Goal: Transaction & Acquisition: Subscribe to service/newsletter

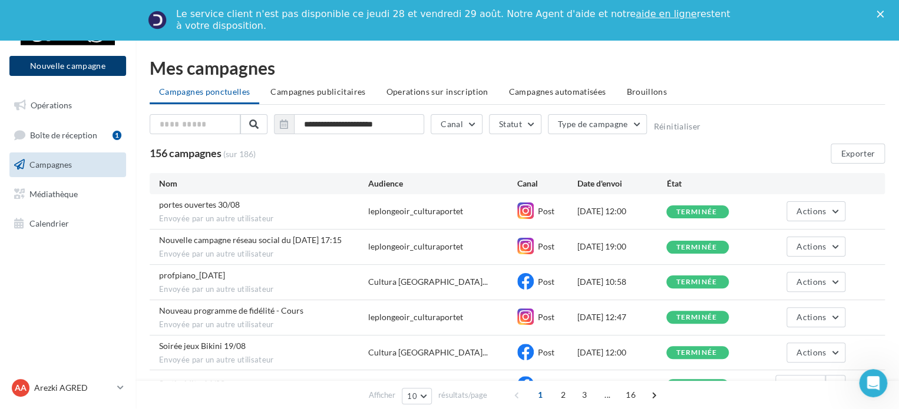
click at [67, 67] on button "Nouvelle campagne" at bounding box center [67, 66] width 117 height 20
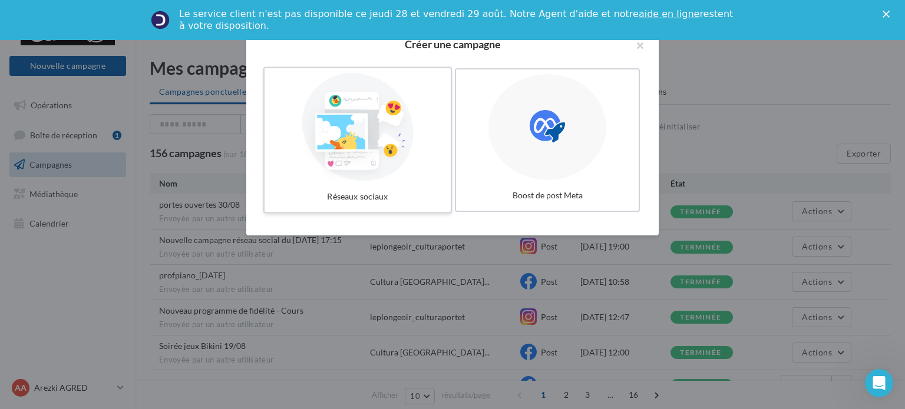
click at [336, 158] on div at bounding box center [357, 127] width 177 height 108
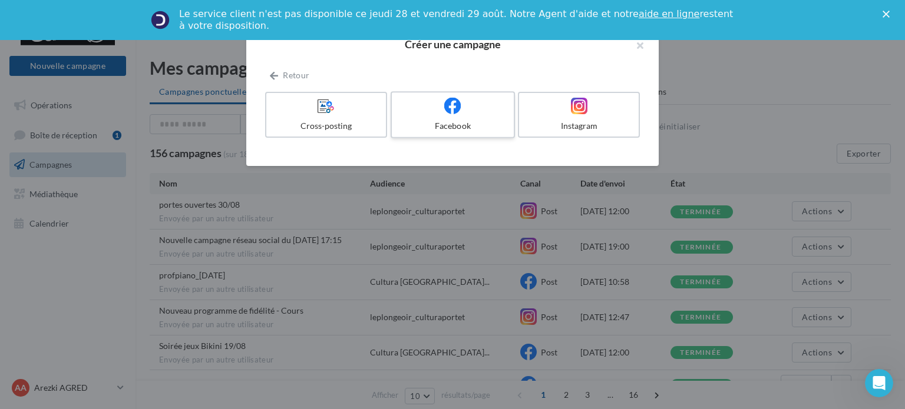
click at [475, 125] on div "Facebook" at bounding box center [452, 126] width 112 height 12
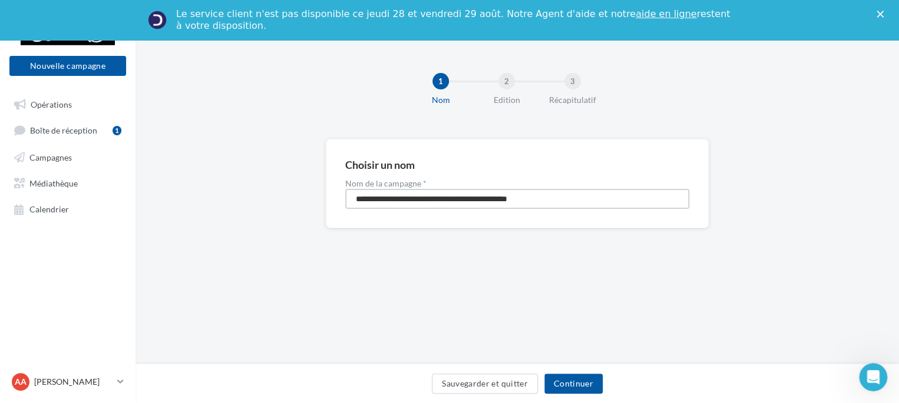
drag, startPoint x: 573, startPoint y: 194, endPoint x: 337, endPoint y: 174, distance: 236.5
click at [337, 174] on div "**********" at bounding box center [517, 184] width 383 height 90
type input "*******"
click at [595, 378] on button "Continuer" at bounding box center [573, 384] width 58 height 20
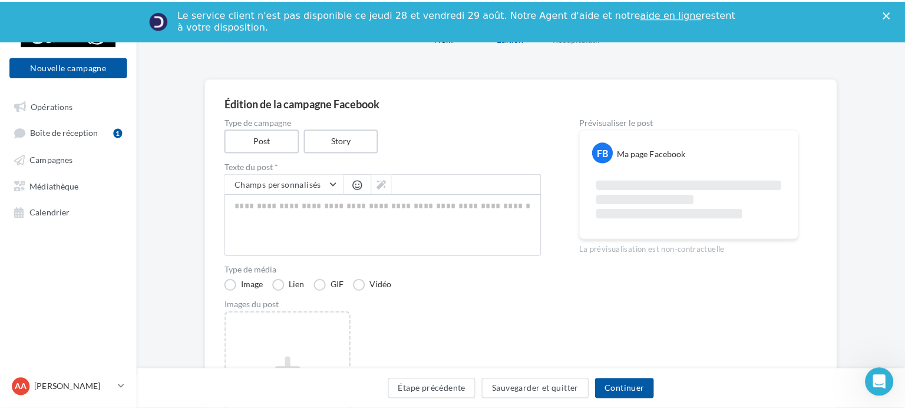
scroll to position [118, 0]
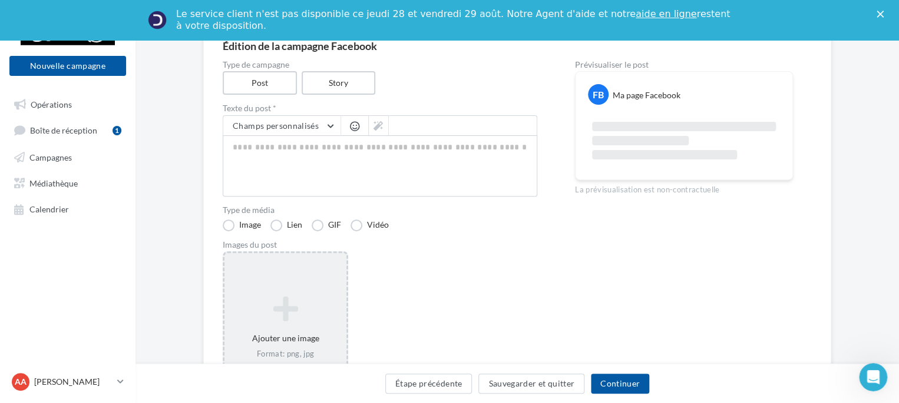
click at [308, 306] on icon at bounding box center [285, 309] width 113 height 28
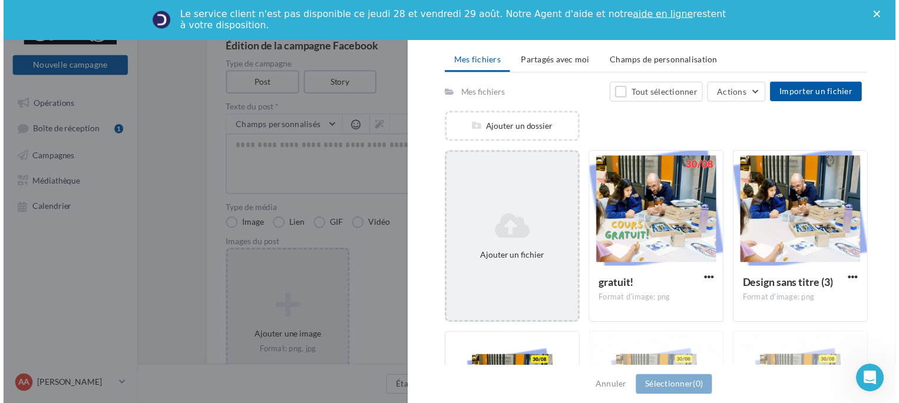
scroll to position [0, 0]
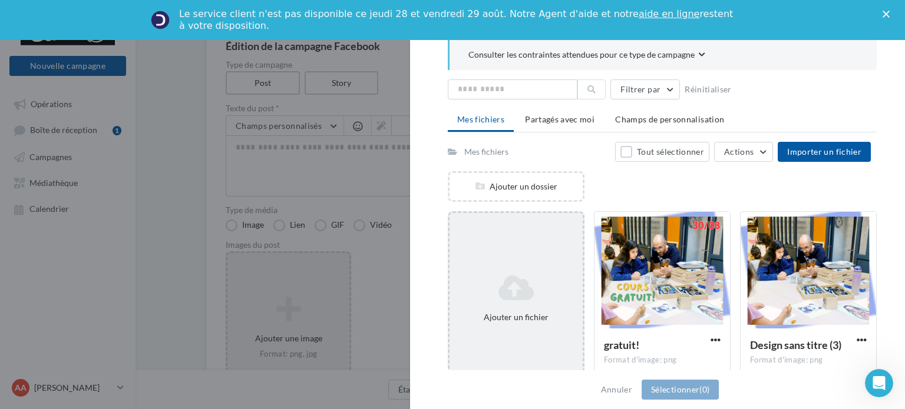
click at [526, 304] on div "Ajouter un fichier" at bounding box center [515, 298] width 133 height 59
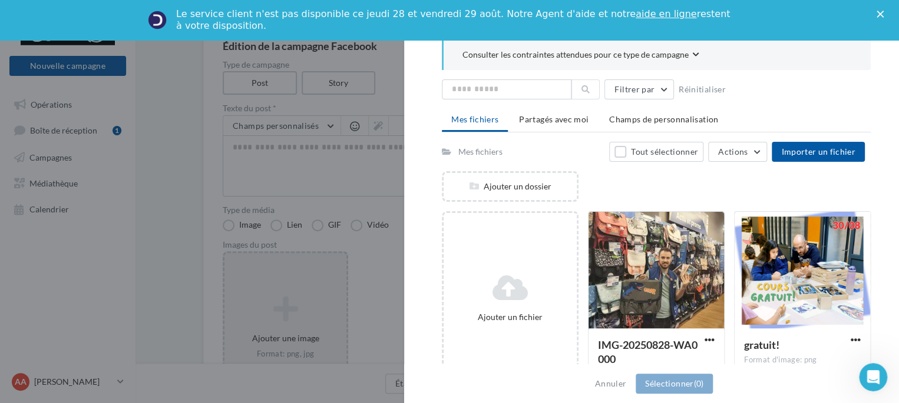
click at [307, 253] on div "Sélectionner un ou plusieurs fichiers Consulter les contraintes attendues pour …" at bounding box center [285, 253] width 122 height 0
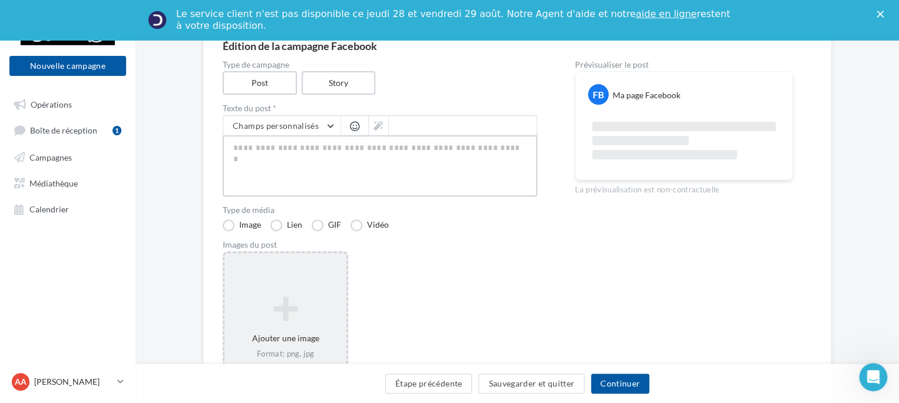
click at [362, 167] on textarea at bounding box center [380, 165] width 315 height 61
click at [349, 163] on textarea at bounding box center [380, 165] width 315 height 61
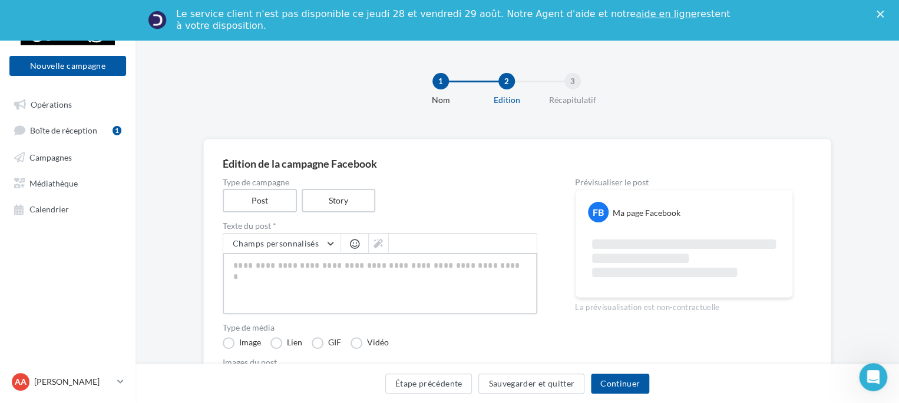
click at [304, 290] on textarea at bounding box center [380, 283] width 315 height 61
paste textarea "**********"
type textarea "**********"
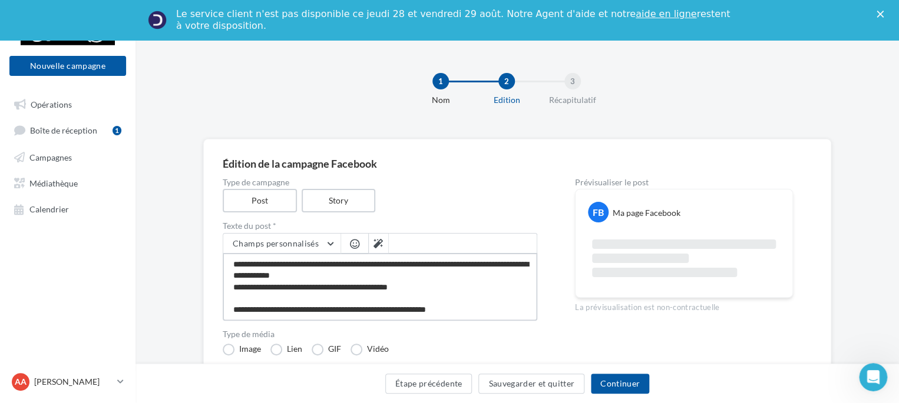
click at [257, 262] on textarea "**********" at bounding box center [380, 287] width 315 height 68
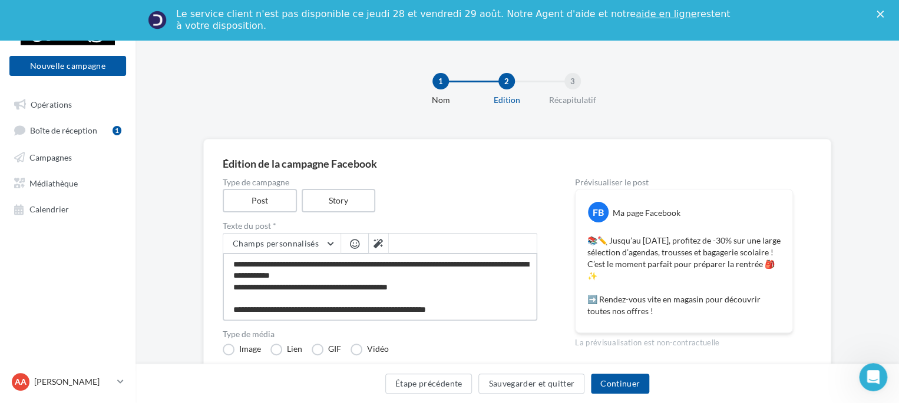
type textarea "**********"
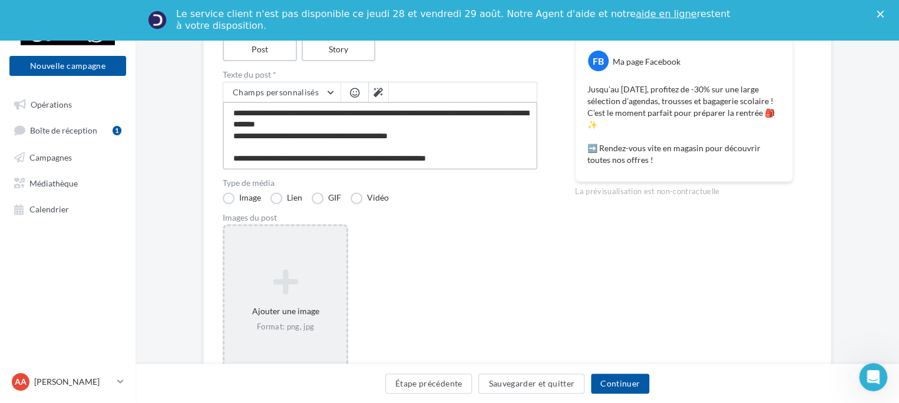
scroll to position [177, 0]
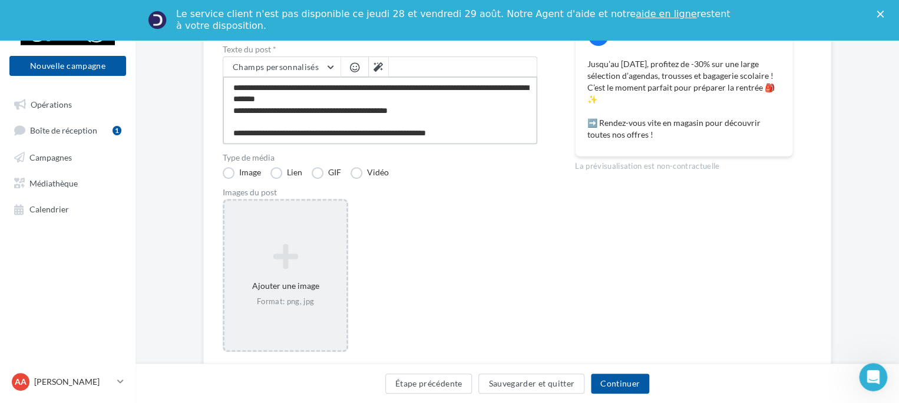
type textarea "**********"
click at [325, 267] on icon at bounding box center [285, 257] width 113 height 28
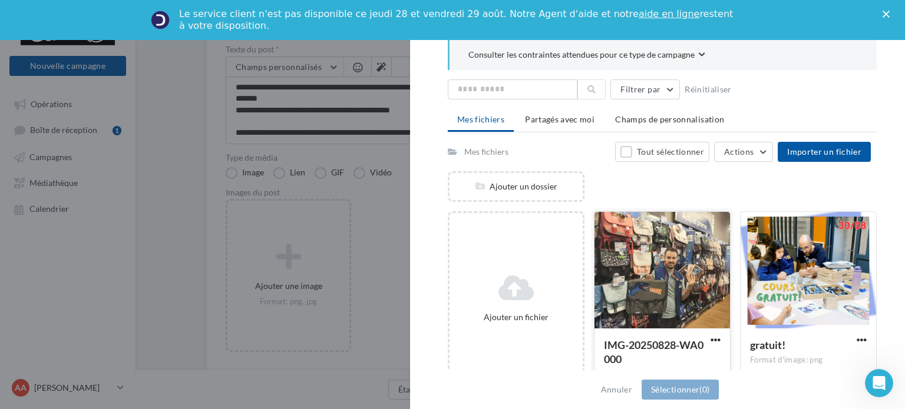
click at [661, 265] on div at bounding box center [661, 271] width 135 height 118
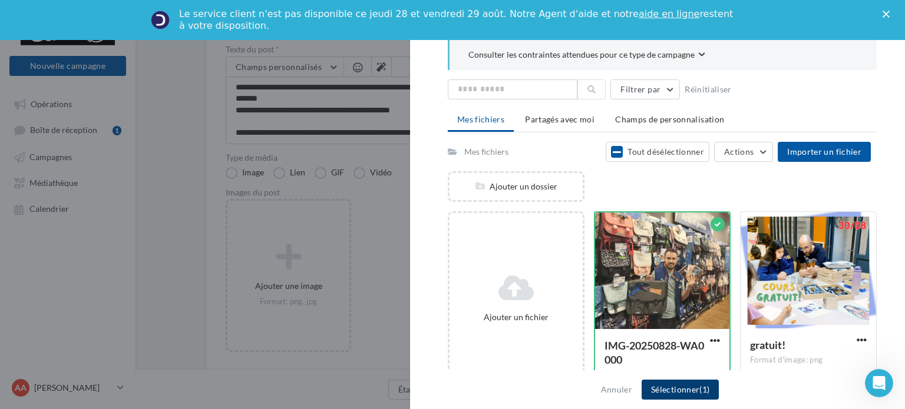
click at [705, 395] on button "Sélectionner (1)" at bounding box center [679, 390] width 77 height 20
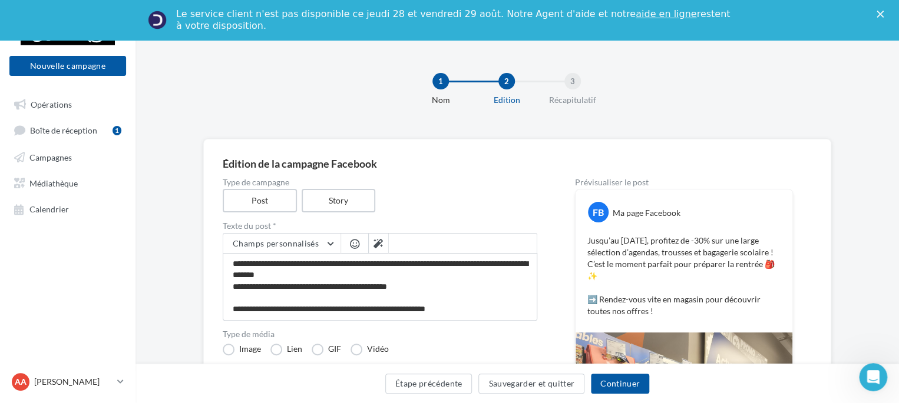
scroll to position [118, 0]
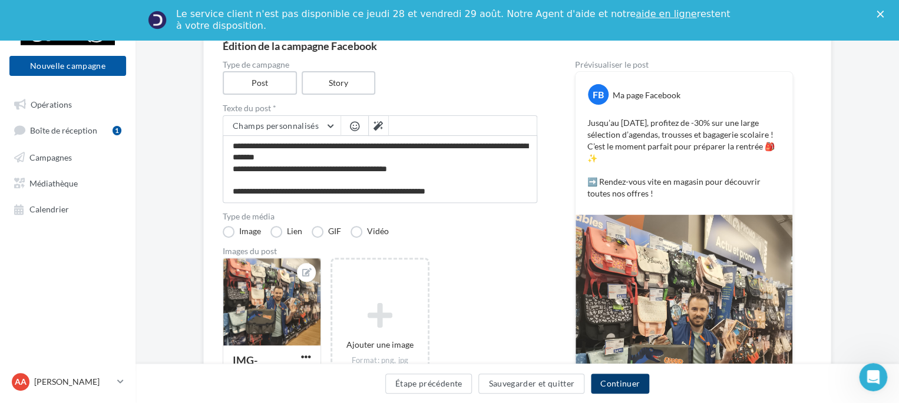
click at [610, 388] on button "Continuer" at bounding box center [620, 384] width 58 height 20
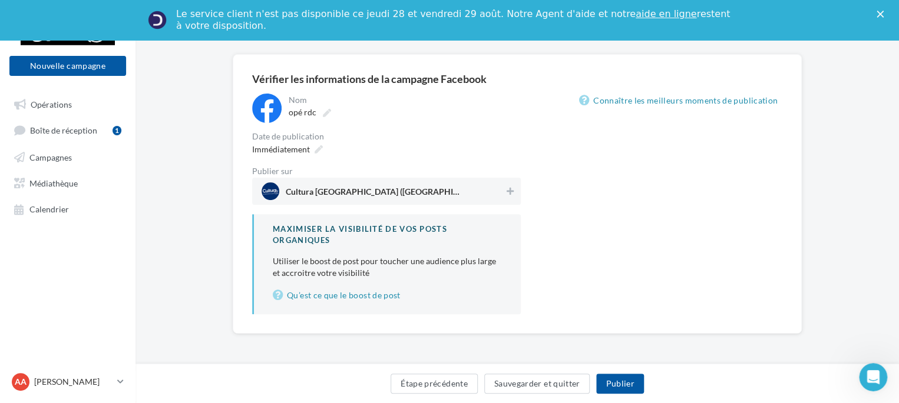
scroll to position [84, 0]
click at [317, 122] on div "Nom ******* opé rdc" at bounding box center [403, 108] width 234 height 29
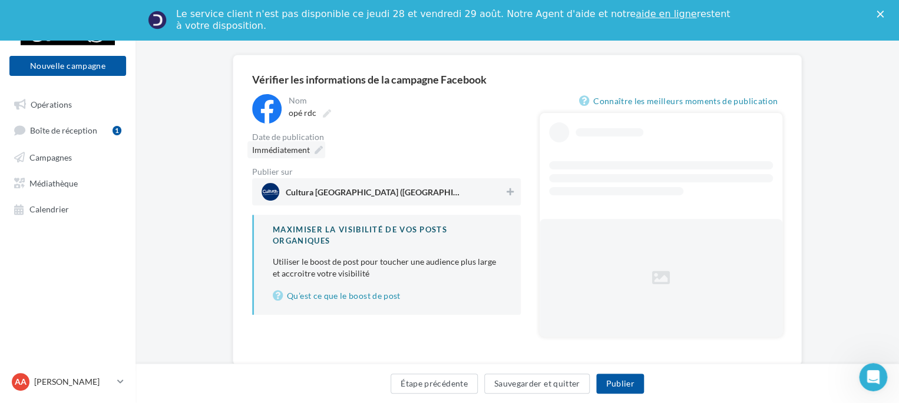
click at [318, 154] on icon at bounding box center [319, 150] width 8 height 8
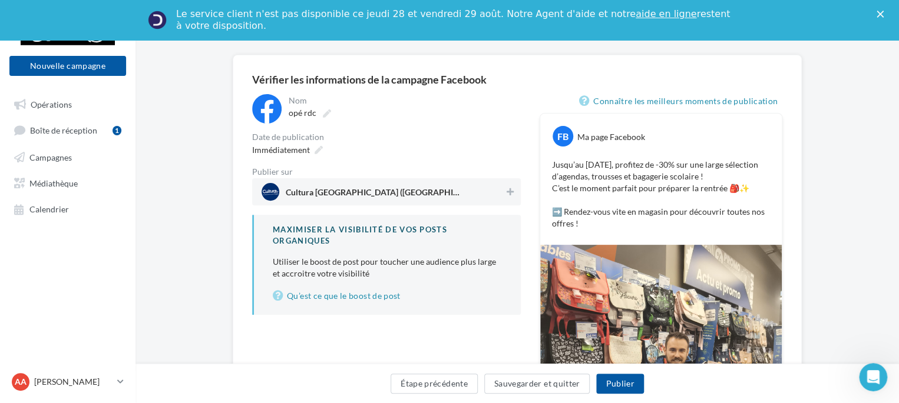
click at [424, 135] on div "Date de publication" at bounding box center [386, 137] width 269 height 8
click at [507, 191] on icon at bounding box center [510, 192] width 7 height 8
click at [530, 391] on button "Sauvegarder et quitter" at bounding box center [537, 384] width 106 height 20
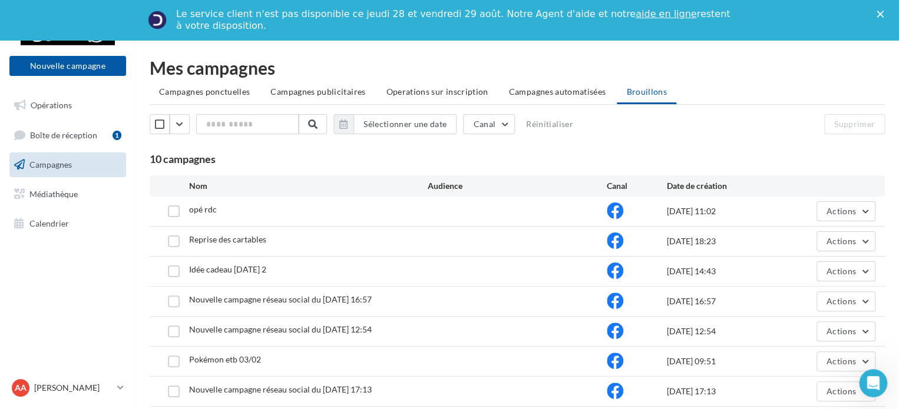
click at [203, 209] on span "opé rdc" at bounding box center [203, 209] width 28 height 10
click at [177, 210] on label at bounding box center [174, 212] width 12 height 12
click at [844, 214] on span "Actions" at bounding box center [840, 211] width 29 height 10
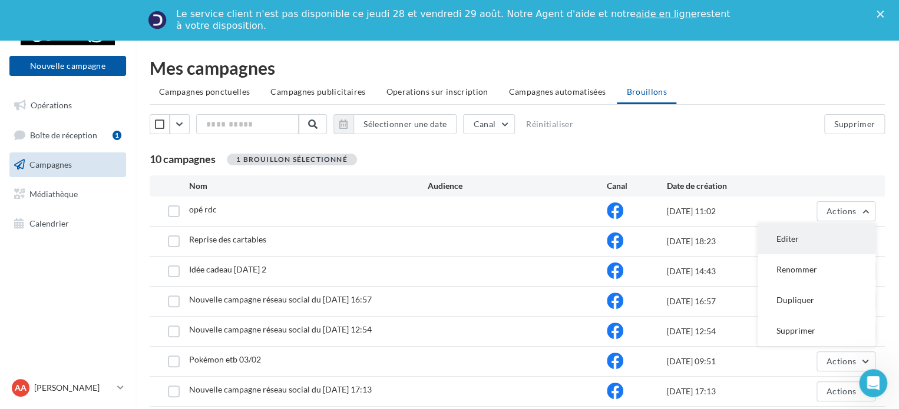
click at [812, 242] on button "Editer" at bounding box center [817, 239] width 118 height 31
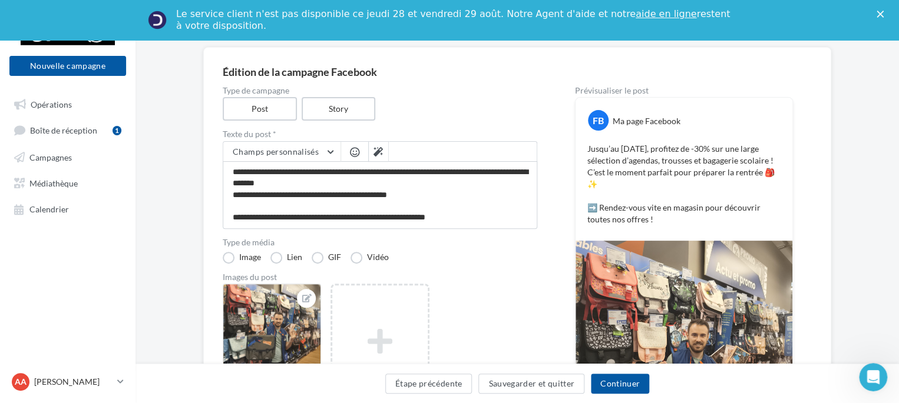
scroll to position [118, 0]
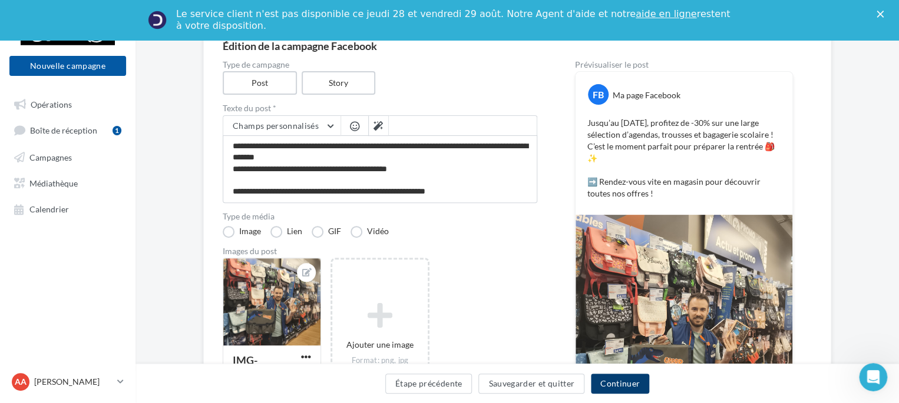
click at [604, 380] on button "Continuer" at bounding box center [620, 384] width 58 height 20
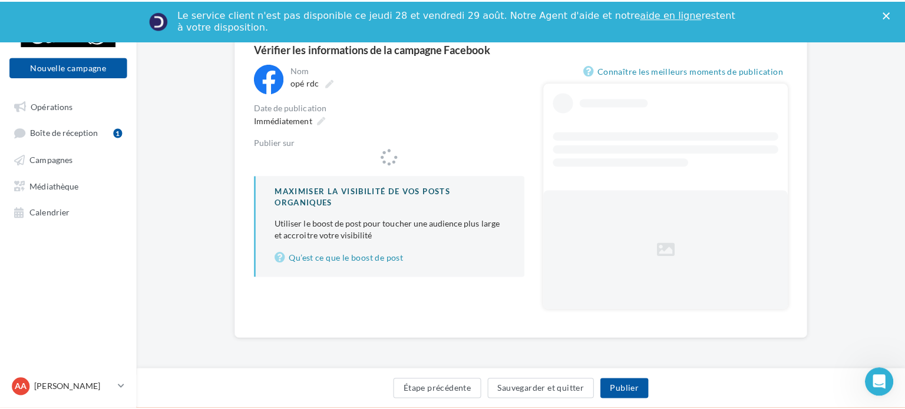
scroll to position [115, 0]
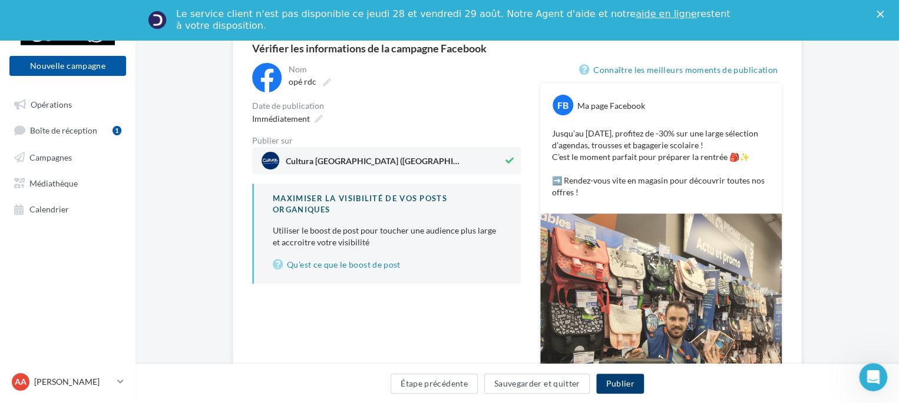
click at [621, 393] on button "Publier" at bounding box center [619, 384] width 47 height 20
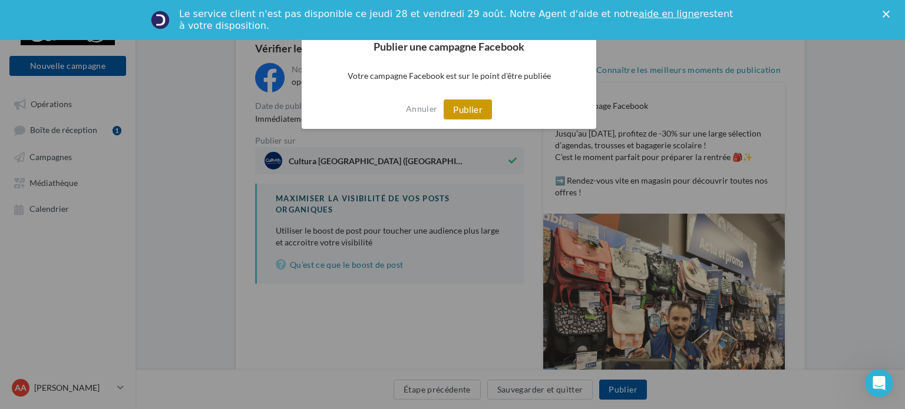
click at [477, 114] on button "Publier" at bounding box center [468, 110] width 48 height 20
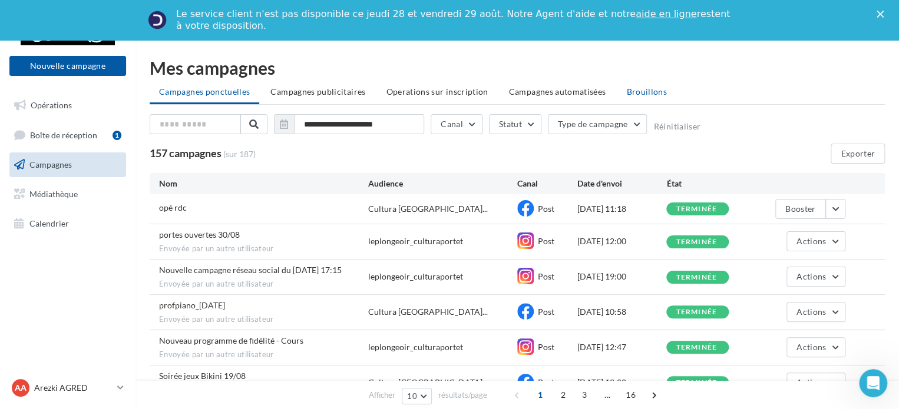
click at [617, 87] on li "Brouillons" at bounding box center [646, 91] width 59 height 21
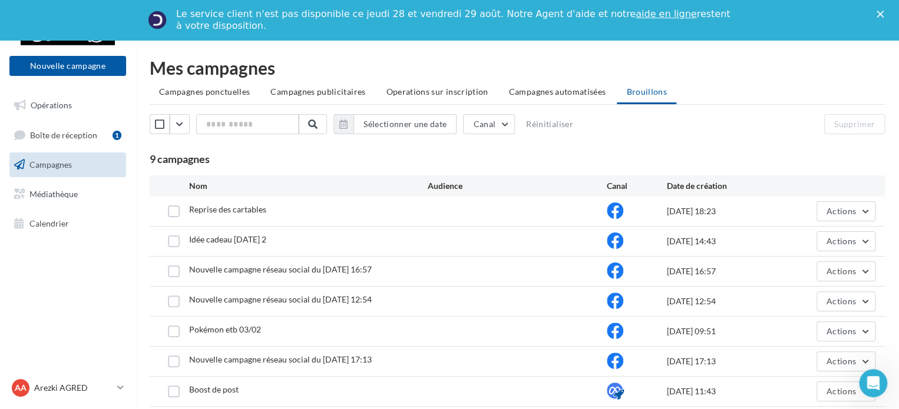
click at [238, 211] on span "Reprise des cartables" at bounding box center [227, 209] width 77 height 10
click at [168, 206] on label at bounding box center [174, 212] width 12 height 12
click at [846, 215] on span "Actions" at bounding box center [840, 211] width 29 height 10
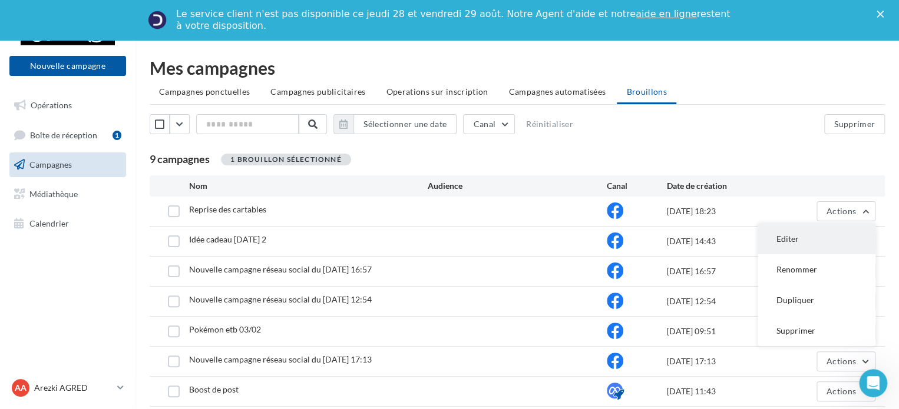
click at [805, 239] on button "Editer" at bounding box center [817, 239] width 118 height 31
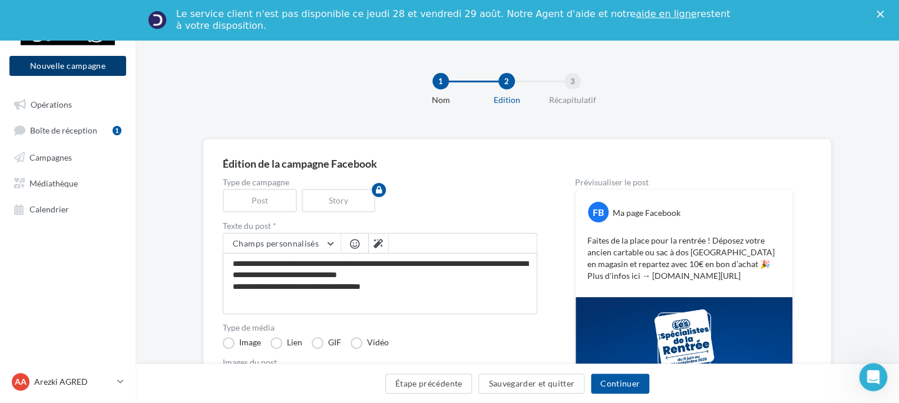
click at [65, 61] on button "Nouvelle campagne" at bounding box center [67, 66] width 117 height 20
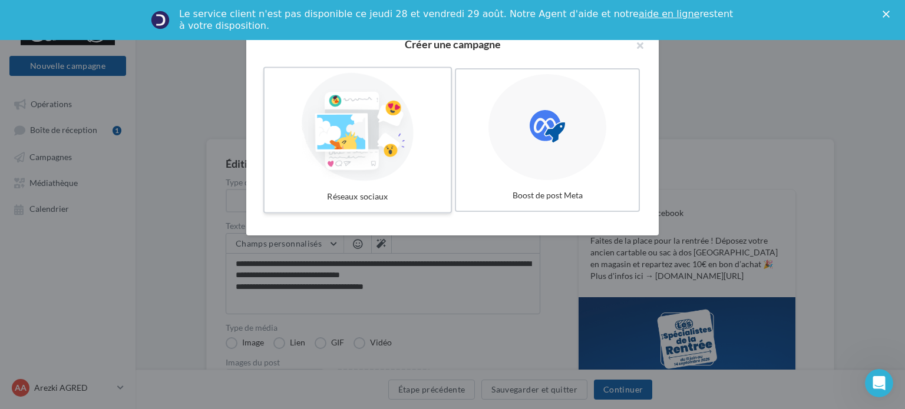
click at [347, 138] on div at bounding box center [357, 127] width 177 height 108
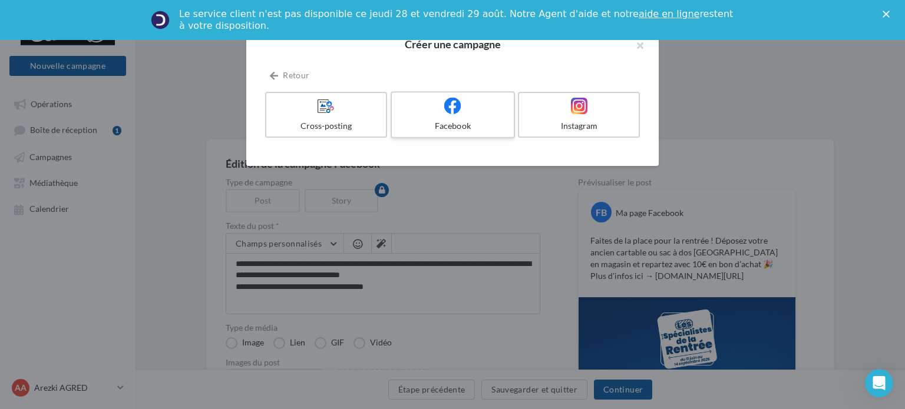
click at [443, 124] on div "Facebook" at bounding box center [452, 126] width 112 height 12
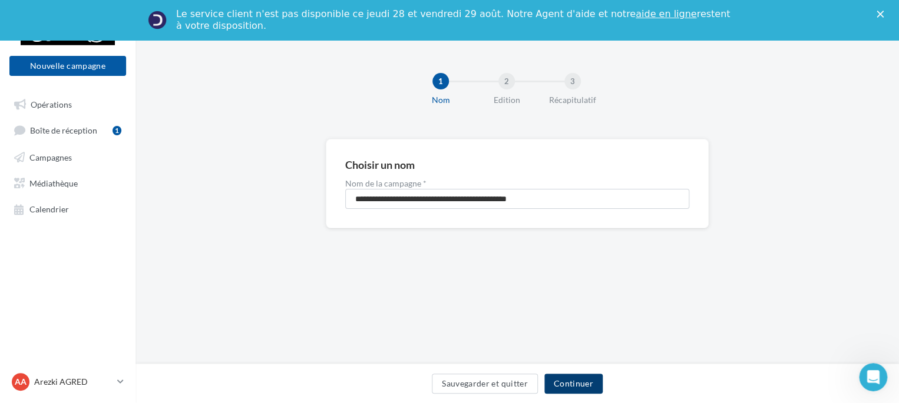
click at [572, 379] on button "Continuer" at bounding box center [573, 384] width 58 height 20
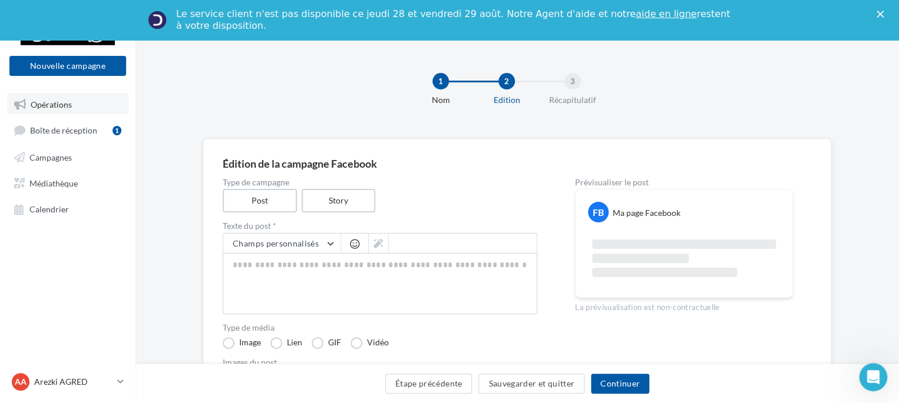
click at [70, 108] on span "Opérations" at bounding box center [51, 104] width 41 height 10
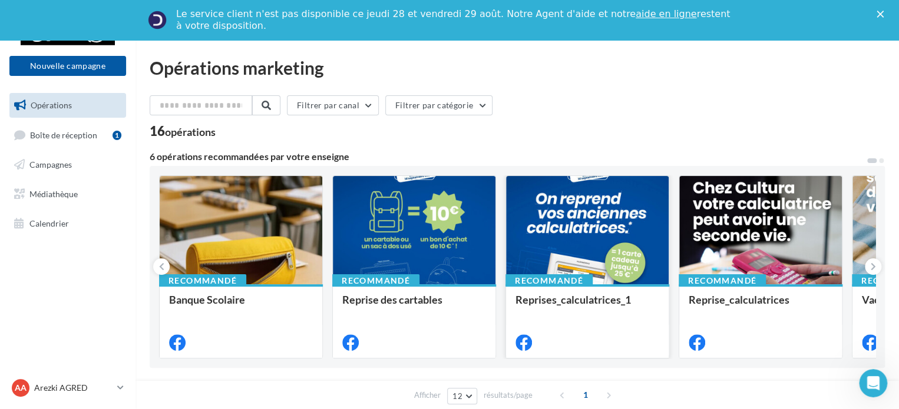
drag, startPoint x: 828, startPoint y: 242, endPoint x: 520, endPoint y: 272, distance: 310.1
click at [520, 272] on div "Recommandé Banque Scolaire Recommandé Reprise des cartables Recommandé Reprises…" at bounding box center [517, 267] width 716 height 183
click at [879, 160] on span at bounding box center [881, 160] width 5 height 5
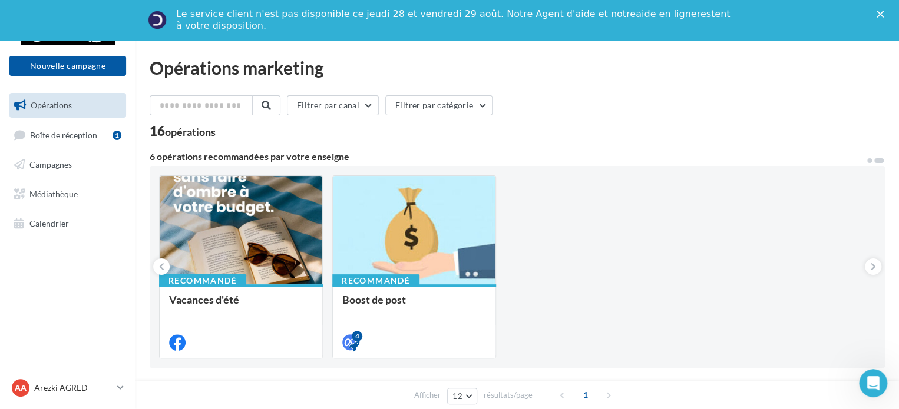
click at [869, 160] on span at bounding box center [869, 160] width 5 height 5
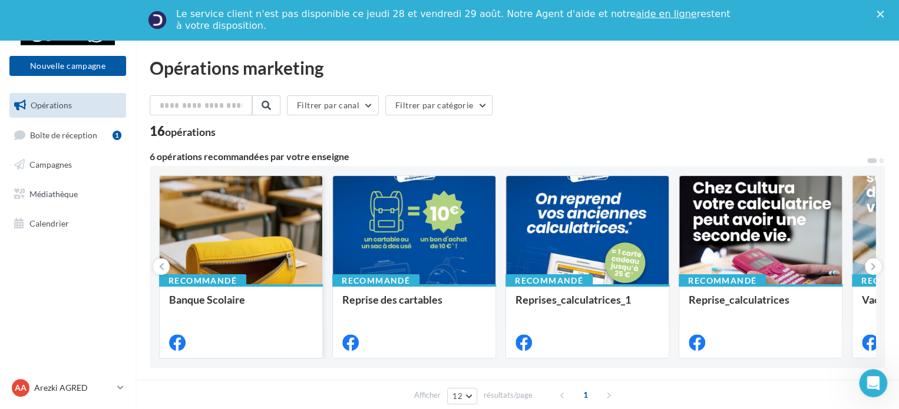
click at [221, 251] on div at bounding box center [241, 231] width 163 height 110
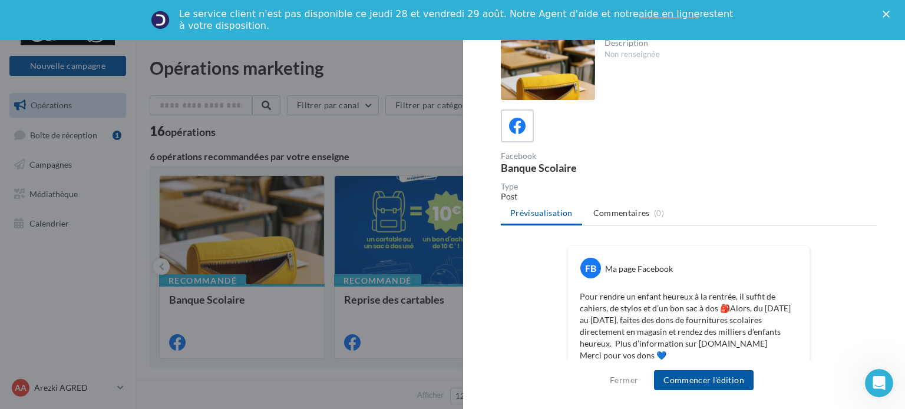
click at [894, 16] on div "Fermer" at bounding box center [888, 14] width 12 height 7
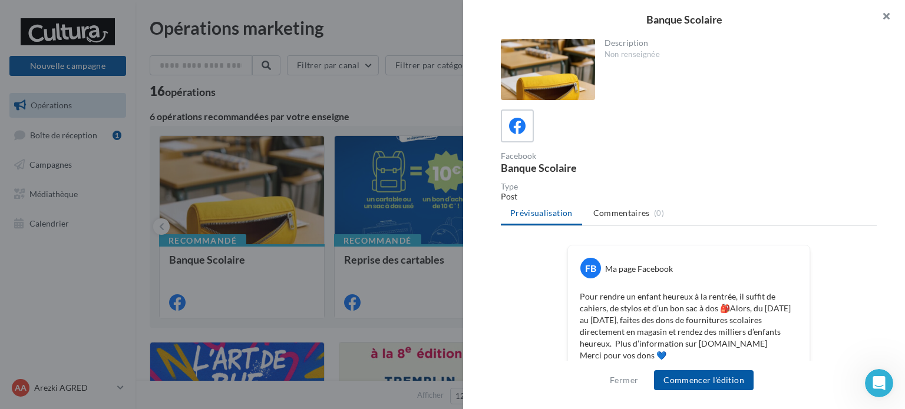
click at [889, 15] on button "button" at bounding box center [881, 17] width 47 height 35
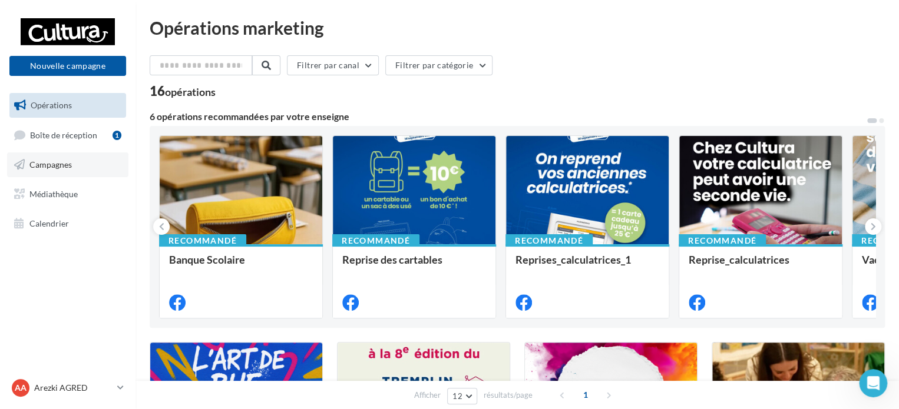
click at [51, 161] on span "Campagnes" at bounding box center [50, 165] width 42 height 10
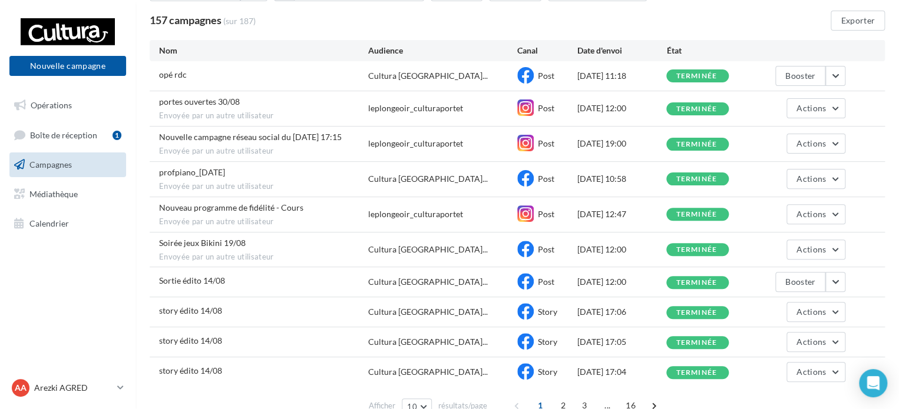
scroll to position [152, 0]
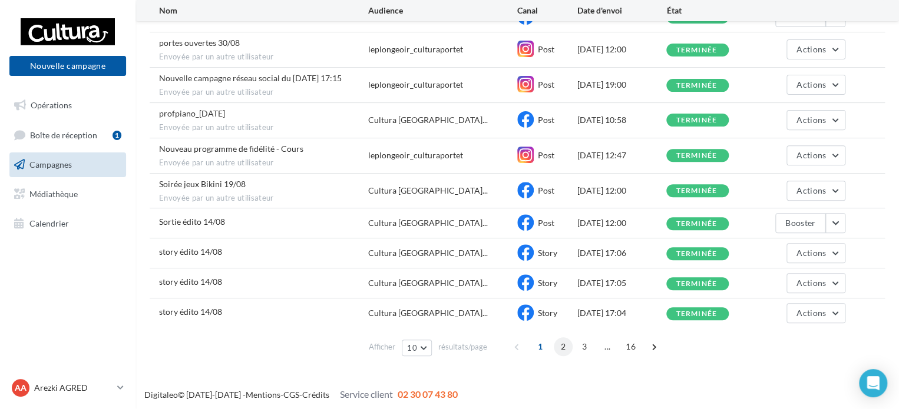
click at [563, 346] on span "2" at bounding box center [563, 347] width 19 height 19
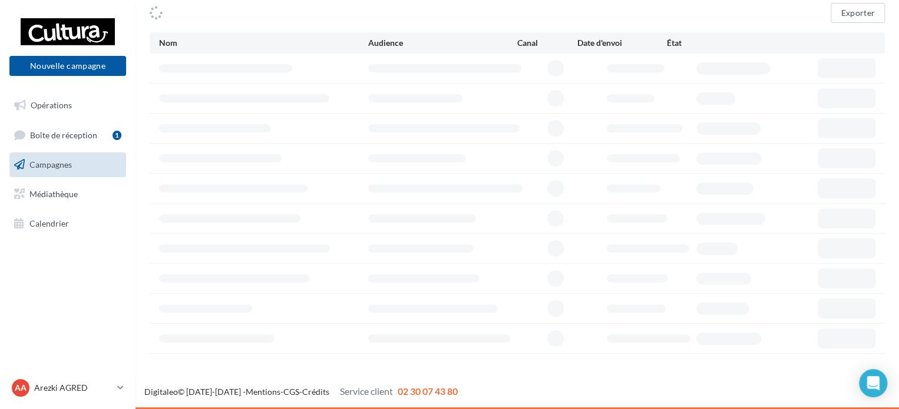
scroll to position [99, 0]
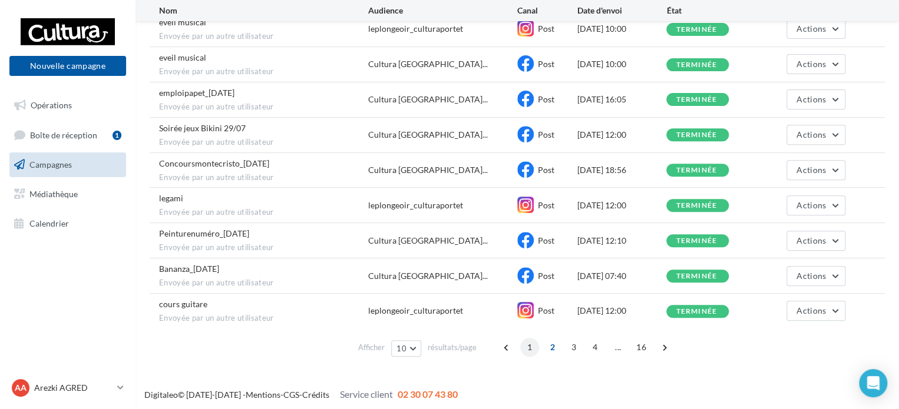
click at [534, 348] on span "1" at bounding box center [529, 347] width 19 height 19
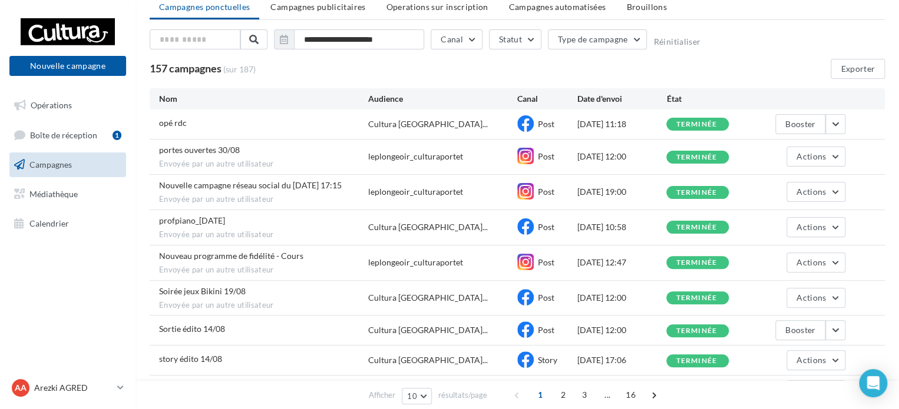
scroll to position [0, 0]
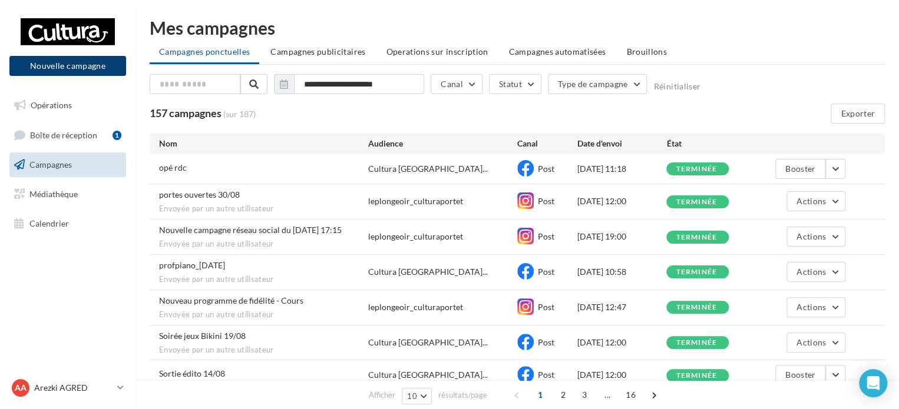
click at [80, 71] on button "Nouvelle campagne" at bounding box center [67, 66] width 117 height 20
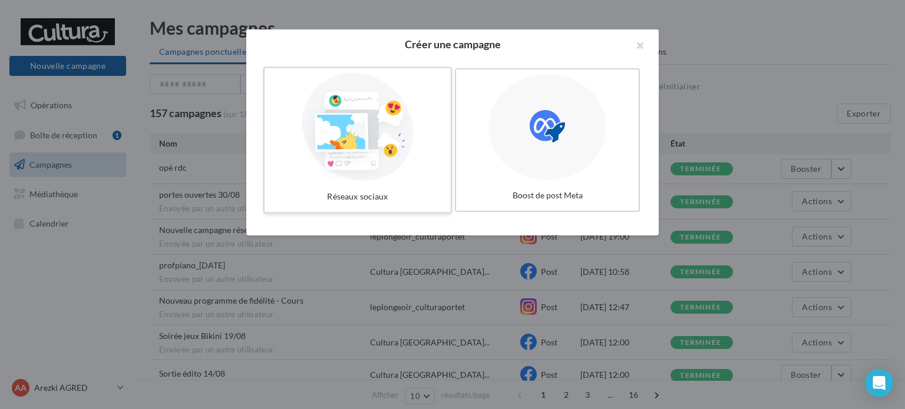
click at [375, 147] on div at bounding box center [357, 127] width 177 height 108
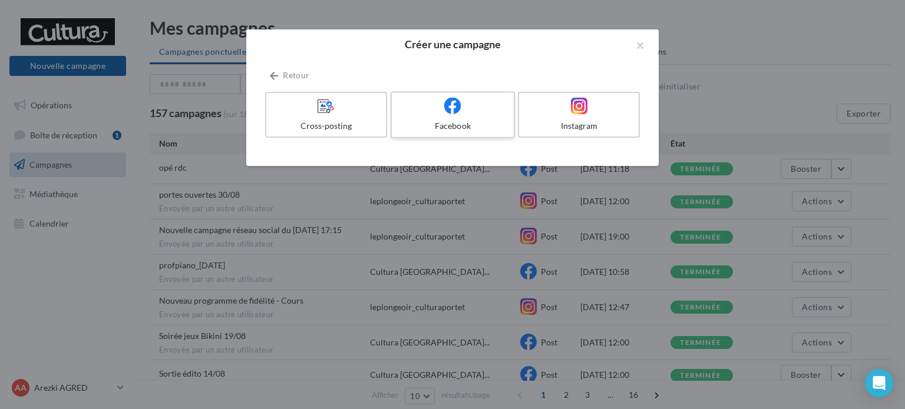
click at [490, 117] on label "Facebook" at bounding box center [453, 114] width 124 height 47
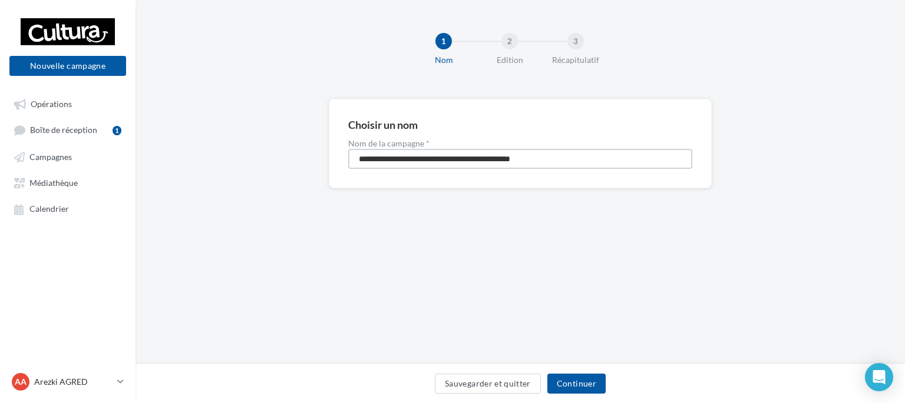
drag, startPoint x: 586, startPoint y: 166, endPoint x: 330, endPoint y: 156, distance: 256.5
click at [330, 156] on div "**********" at bounding box center [520, 144] width 383 height 90
type input "*********"
click at [565, 379] on button "Continuer" at bounding box center [576, 384] width 58 height 20
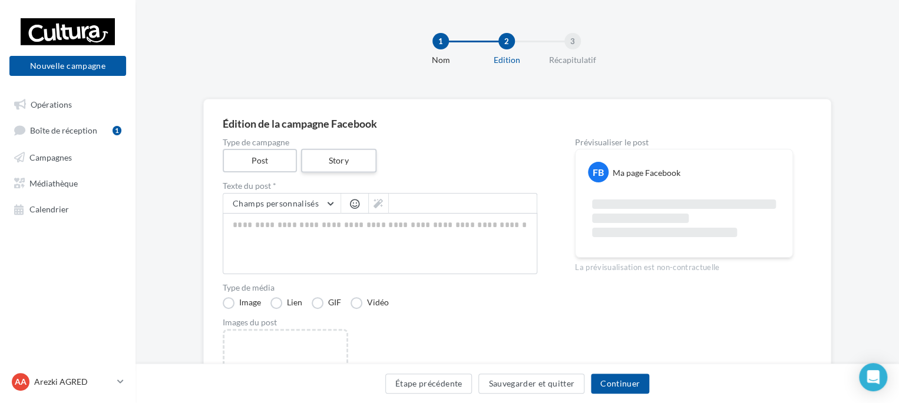
click at [340, 159] on label "Story" at bounding box center [337, 161] width 75 height 24
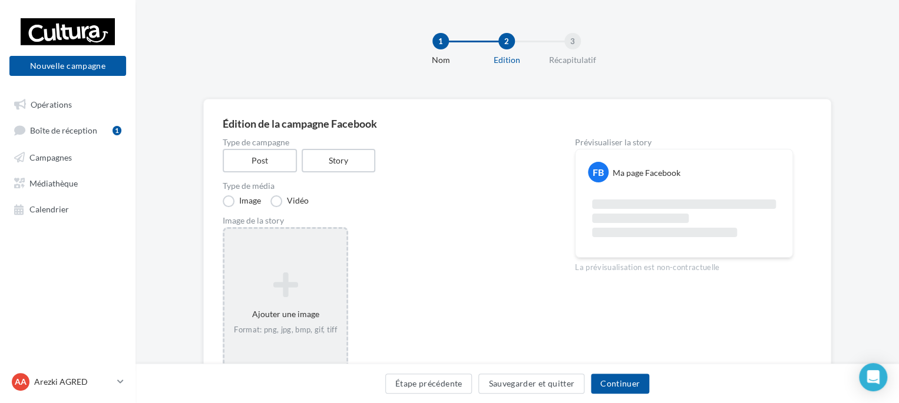
click at [316, 257] on div "Ajouter une image Format: png, jpg, bmp, gif, tiff" at bounding box center [285, 303] width 125 height 153
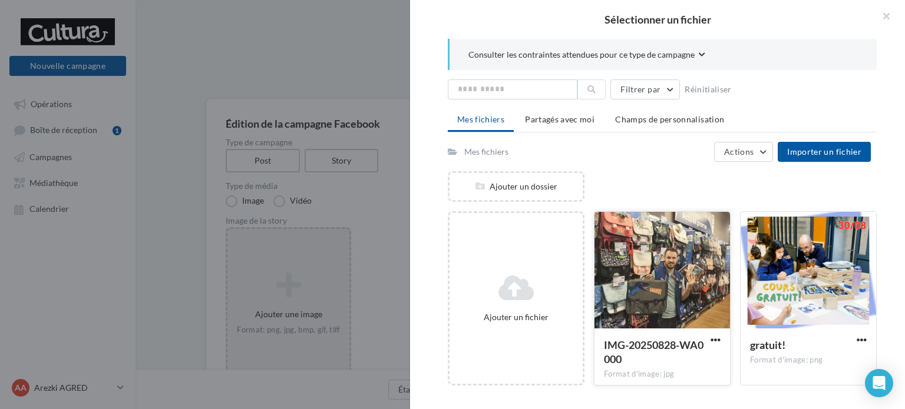
click at [676, 269] on div at bounding box center [661, 271] width 135 height 118
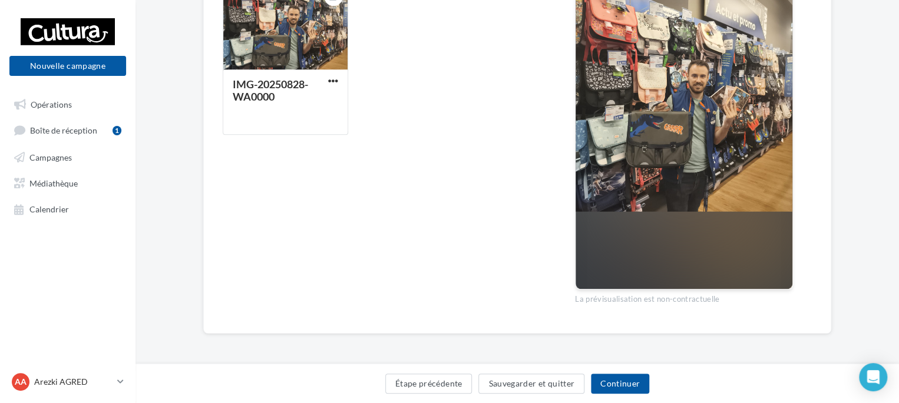
scroll to position [69, 0]
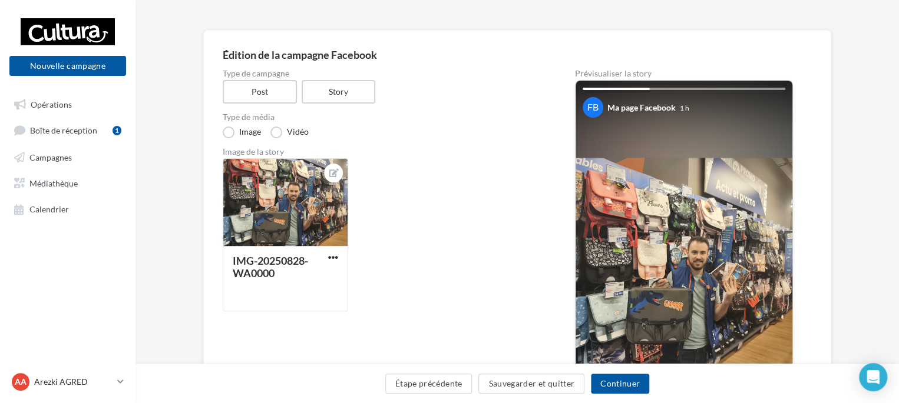
click at [666, 250] on img at bounding box center [683, 273] width 217 height 230
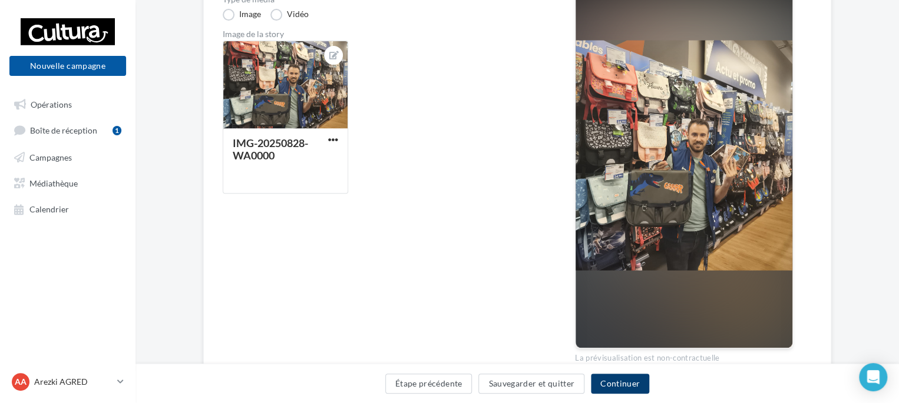
click at [612, 391] on button "Continuer" at bounding box center [620, 384] width 58 height 20
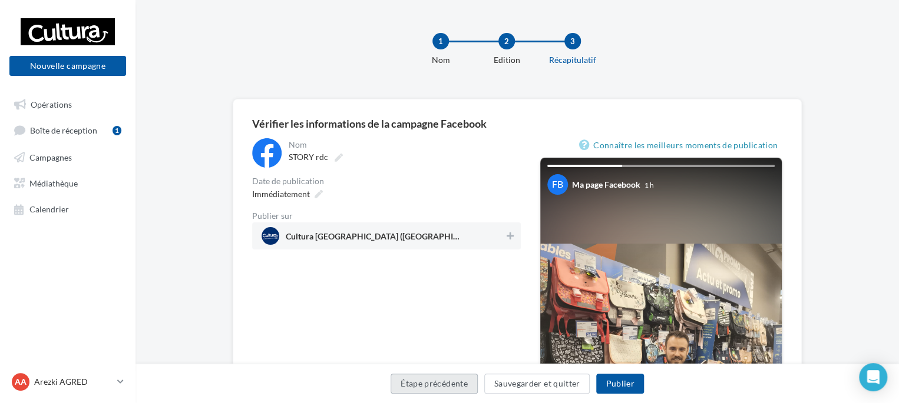
click at [465, 386] on button "Étape précédente" at bounding box center [434, 384] width 87 height 20
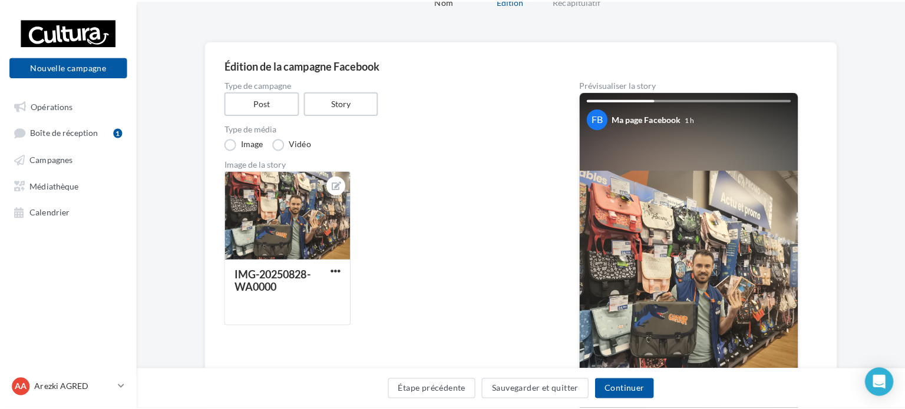
scroll to position [118, 0]
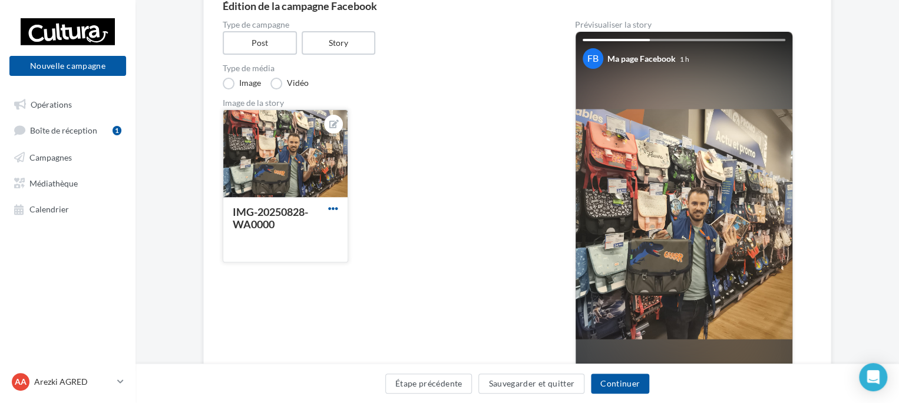
click at [332, 207] on span "button" at bounding box center [333, 209] width 10 height 10
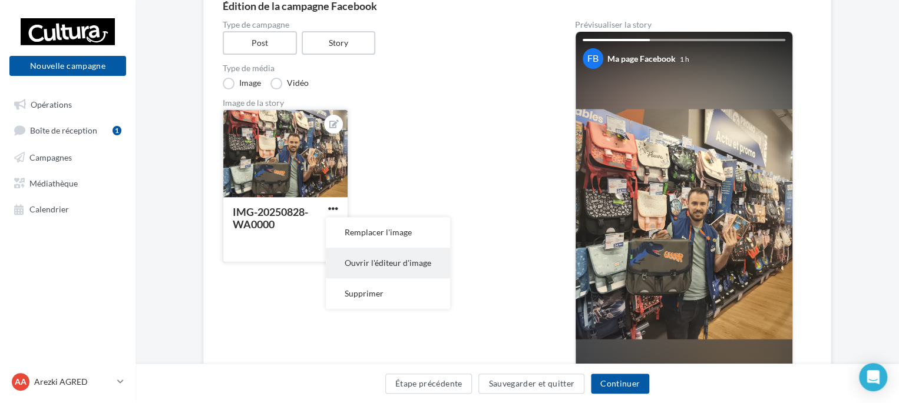
click at [385, 263] on button "Ouvrir l'éditeur d'image" at bounding box center [388, 263] width 124 height 31
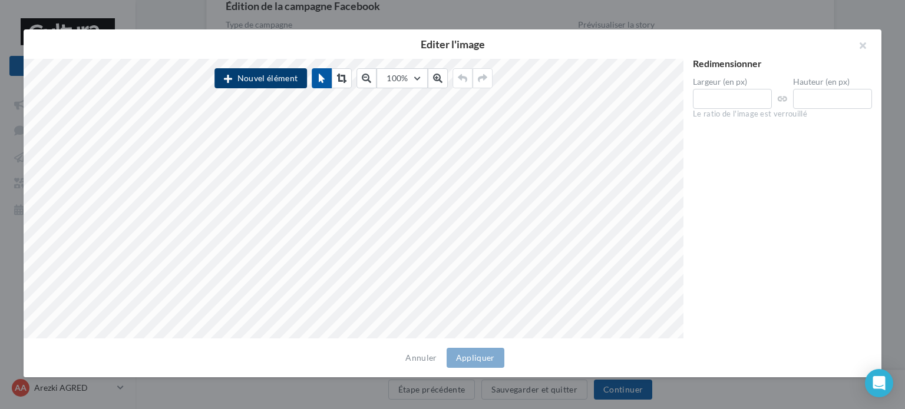
click at [276, 80] on button "Nouvel élément" at bounding box center [260, 78] width 92 height 20
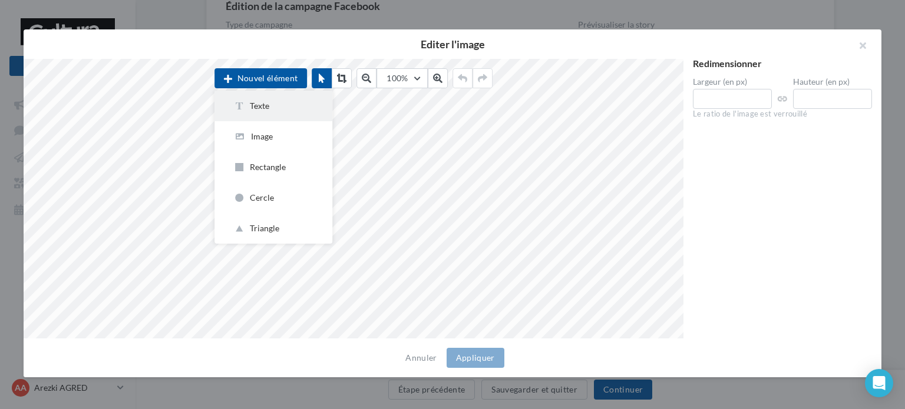
click at [266, 99] on button "Texte" at bounding box center [273, 106] width 118 height 31
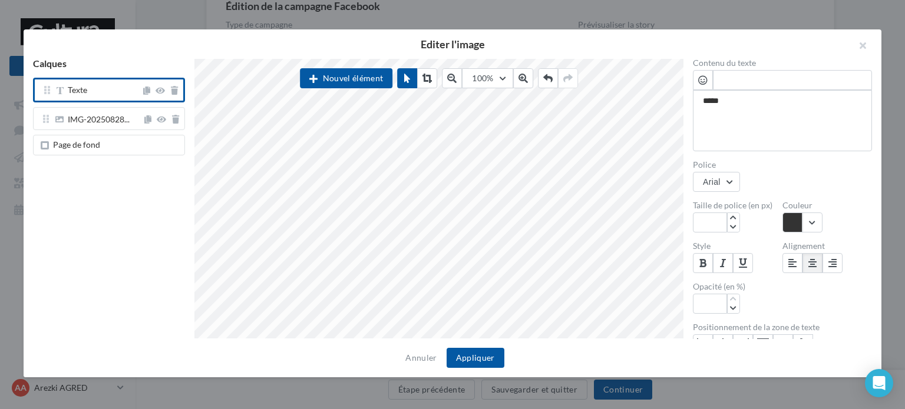
scroll to position [6, 1]
drag, startPoint x: 770, startPoint y: 113, endPoint x: 694, endPoint y: 98, distance: 77.9
click at [694, 98] on textarea "*****" at bounding box center [782, 120] width 179 height 61
paste textarea "**********"
type textarea "**********"
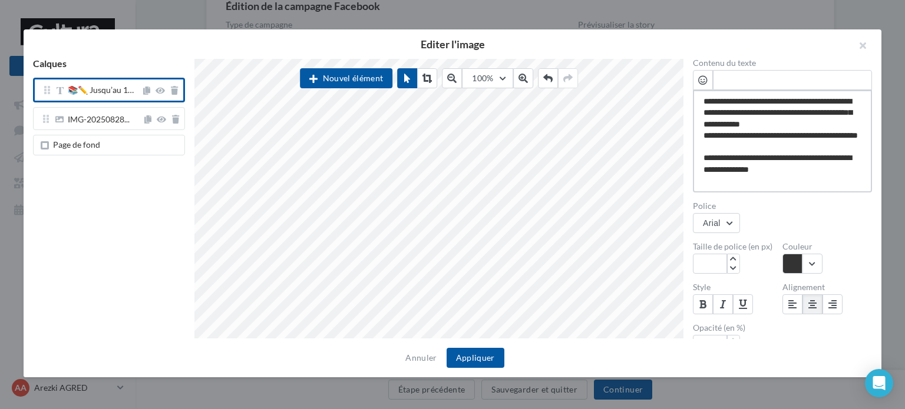
scroll to position [5, 0]
type textarea "**********"
click at [717, 259] on input "***" at bounding box center [710, 264] width 34 height 20
drag, startPoint x: 717, startPoint y: 259, endPoint x: 690, endPoint y: 259, distance: 26.5
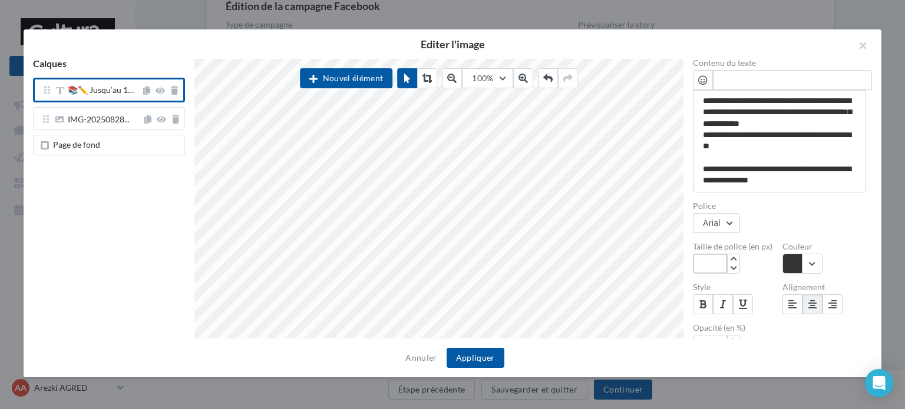
click at [690, 259] on div "**********" at bounding box center [782, 199] width 198 height 280
type input "**"
click at [719, 263] on input "**" at bounding box center [710, 264] width 34 height 20
type input "*"
type input "***"
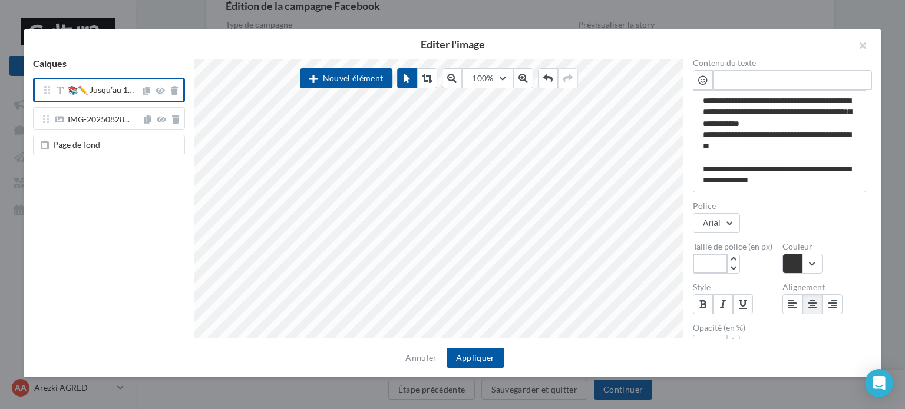
drag, startPoint x: 719, startPoint y: 263, endPoint x: 702, endPoint y: 263, distance: 17.1
click at [702, 263] on input "***" at bounding box center [710, 264] width 34 height 20
type input "**"
click at [815, 277] on div "**********" at bounding box center [782, 227] width 179 height 337
click at [813, 269] on button "button" at bounding box center [802, 264] width 40 height 20
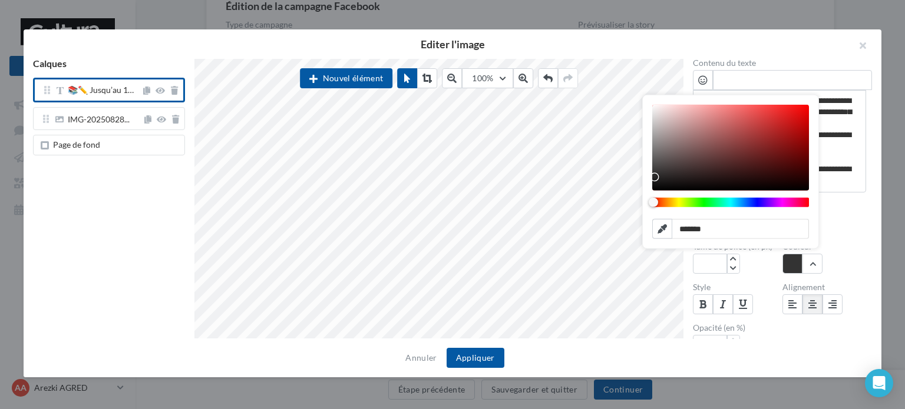
click at [655, 106] on div "Chrome color picker" at bounding box center [730, 148] width 157 height 86
type input "*******"
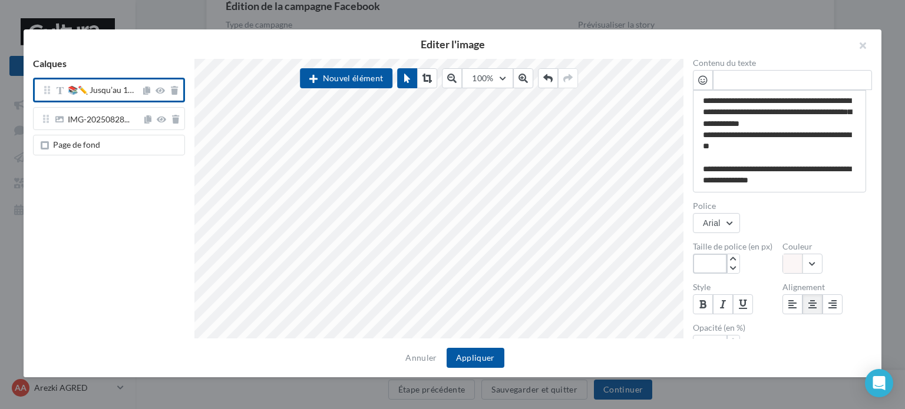
click at [715, 263] on input "**" at bounding box center [710, 264] width 34 height 20
type input "*"
type input "**"
click at [707, 305] on button at bounding box center [703, 305] width 20 height 20
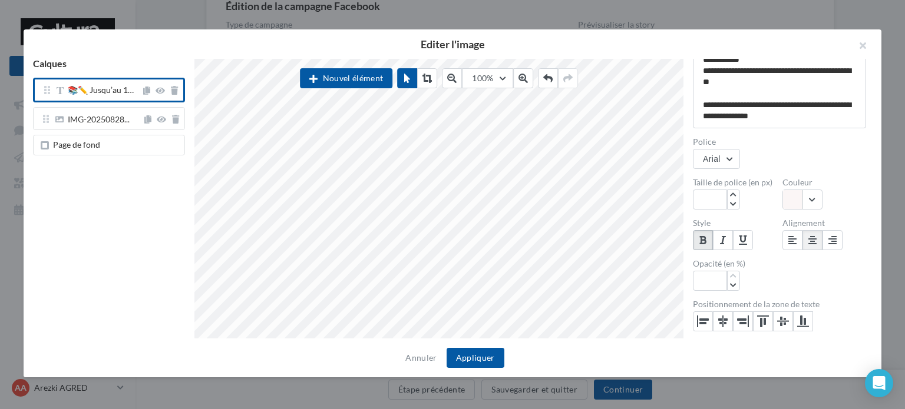
scroll to position [66, 0]
click at [733, 287] on icon "button" at bounding box center [733, 283] width 6 height 7
click at [735, 273] on icon "button" at bounding box center [733, 274] width 6 height 7
click at [745, 239] on div at bounding box center [743, 238] width 8 height 9
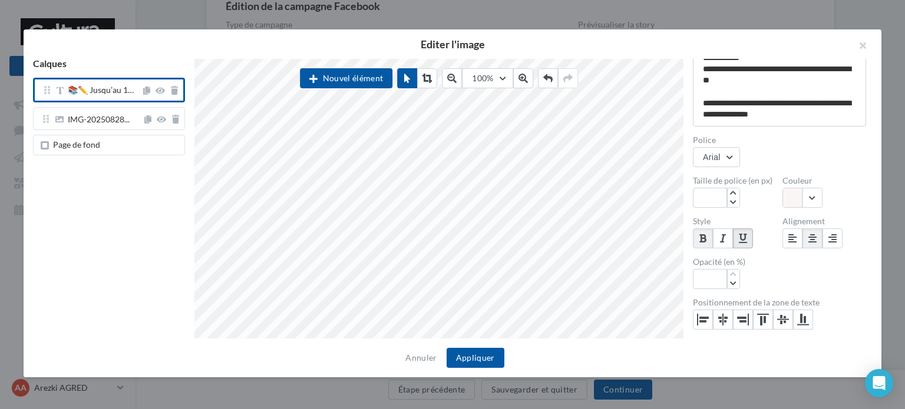
click at [745, 239] on div at bounding box center [743, 238] width 8 height 9
click at [482, 358] on button "Appliquer" at bounding box center [475, 358] width 58 height 20
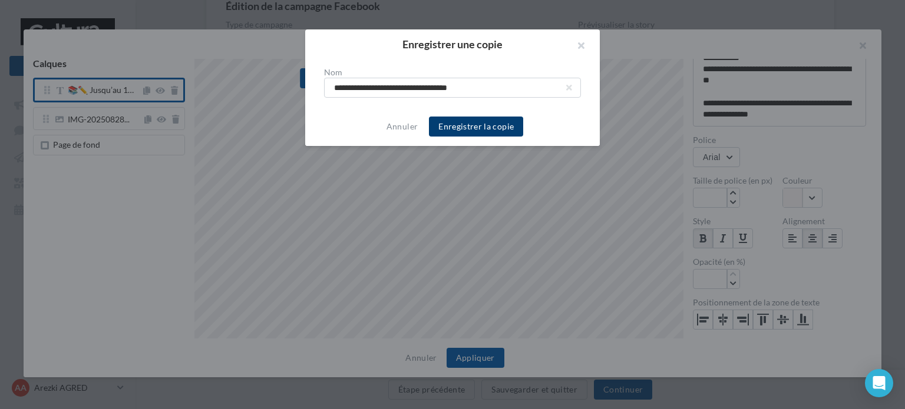
click at [458, 121] on button "Enregistrer la copie" at bounding box center [476, 127] width 94 height 20
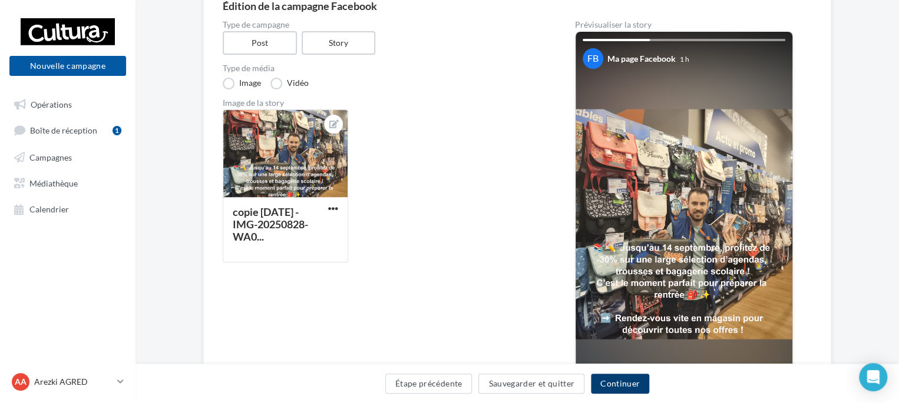
click at [610, 379] on button "Continuer" at bounding box center [620, 384] width 58 height 20
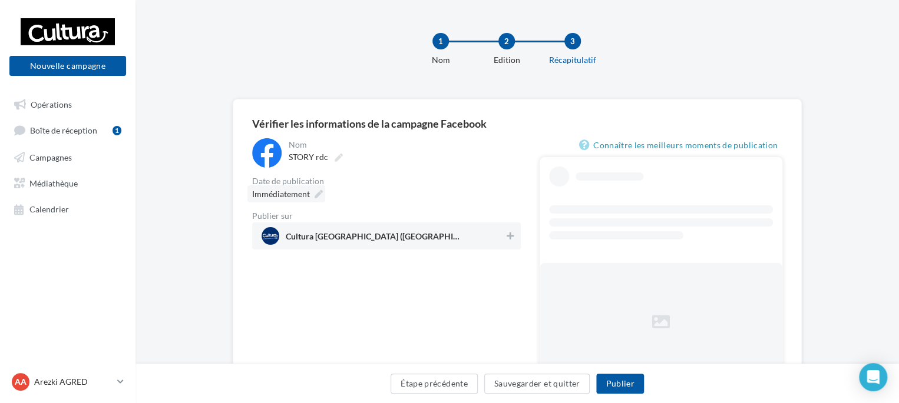
click at [316, 198] on icon at bounding box center [319, 194] width 8 height 8
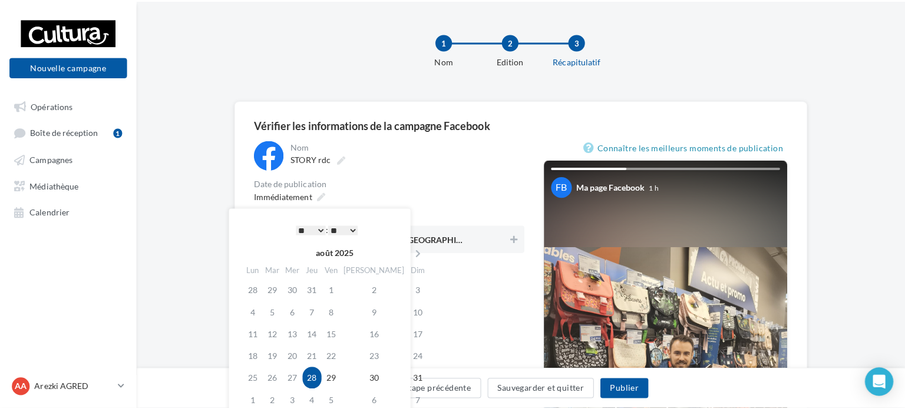
scroll to position [59, 0]
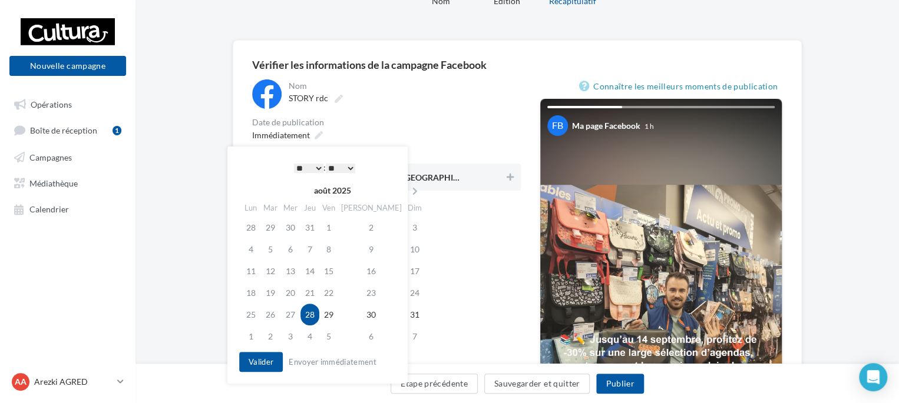
click at [305, 166] on select "* * * * * * * * * * ** ** ** ** ** ** ** ** ** ** ** ** ** **" at bounding box center [308, 168] width 29 height 9
click at [326, 167] on div "* * * * * * * * * * ** ** ** ** ** ** ** ** ** ** ** ** ** ** : ** ** ** ** ** …" at bounding box center [324, 168] width 119 height 18
click at [335, 166] on select "** ** ** ** ** **" at bounding box center [340, 168] width 29 height 9
click at [266, 356] on button "Valider" at bounding box center [261, 362] width 44 height 20
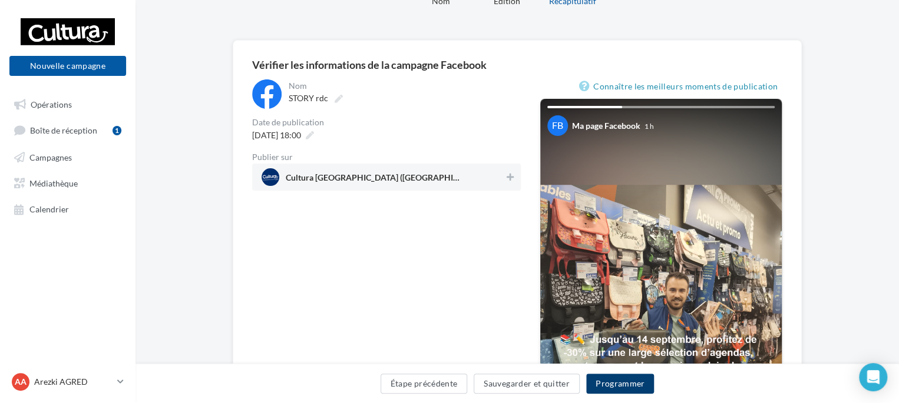
click at [596, 376] on button "Programmer" at bounding box center [620, 384] width 68 height 20
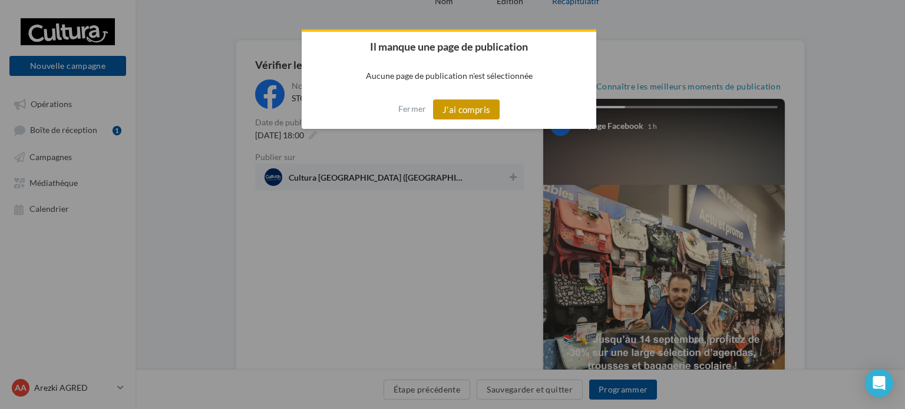
click at [466, 109] on button "J'ai compris" at bounding box center [466, 110] width 67 height 20
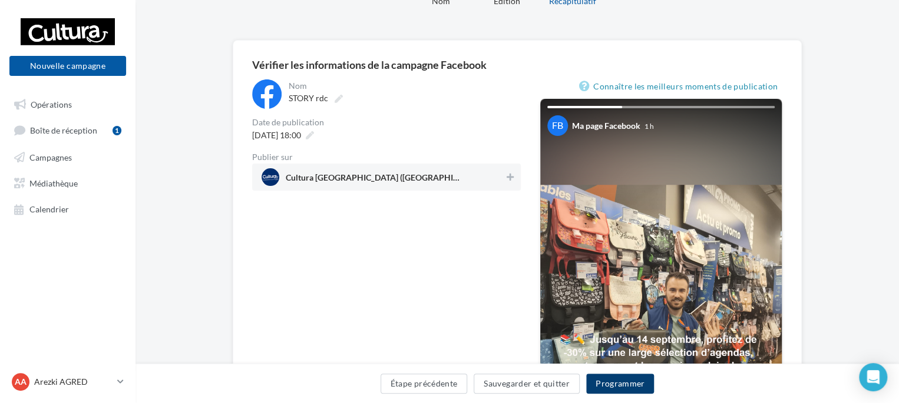
click at [622, 379] on button "Programmer" at bounding box center [620, 384] width 68 height 20
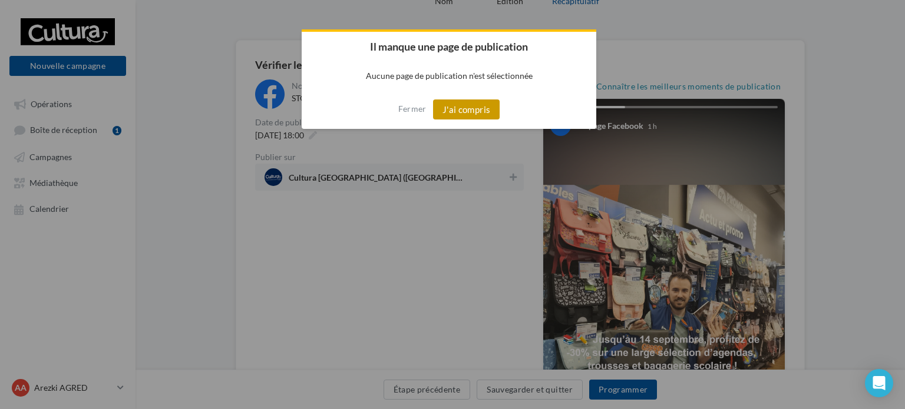
click at [460, 105] on button "J'ai compris" at bounding box center [466, 110] width 67 height 20
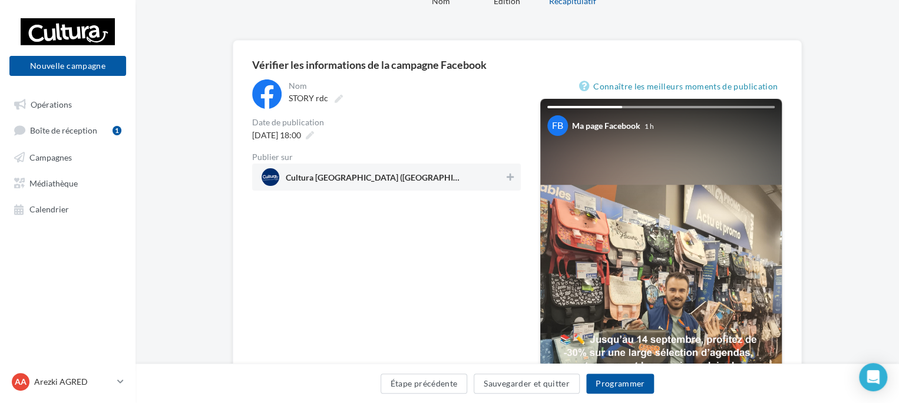
click at [488, 167] on div "Cultura Portet-sur-Garonne (Portet-sur-Garonne)" at bounding box center [386, 177] width 269 height 27
click at [620, 391] on button "Programmer" at bounding box center [620, 384] width 68 height 20
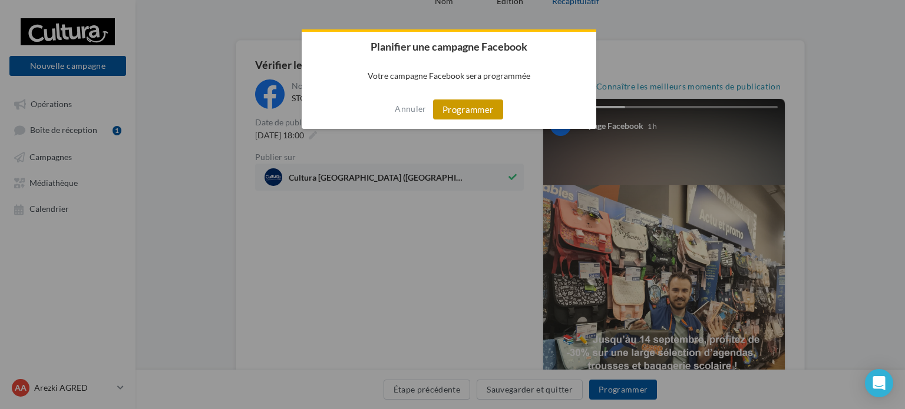
click at [472, 108] on button "Programmer" at bounding box center [468, 110] width 70 height 20
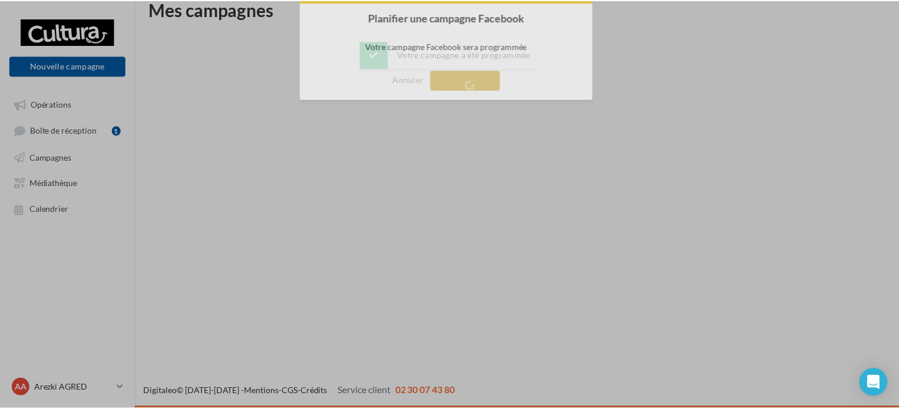
scroll to position [19, 0]
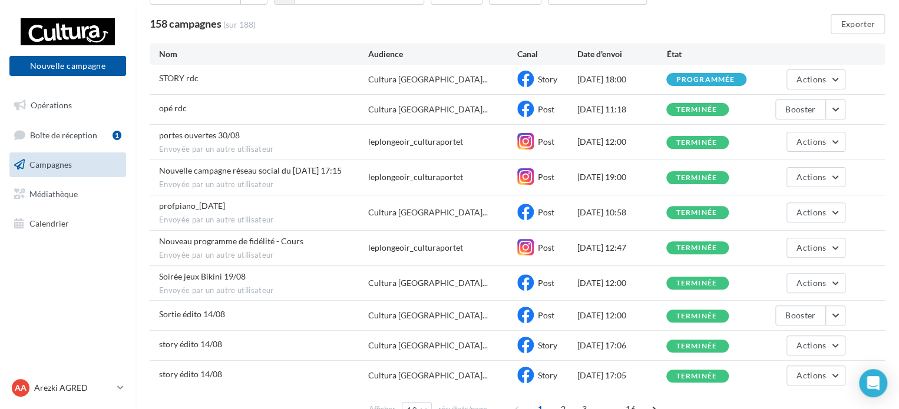
scroll to position [118, 0]
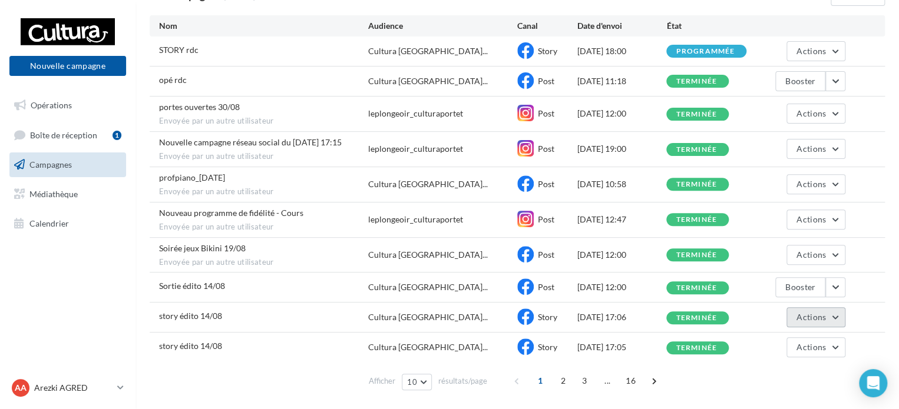
click at [842, 322] on button "Actions" at bounding box center [815, 317] width 59 height 20
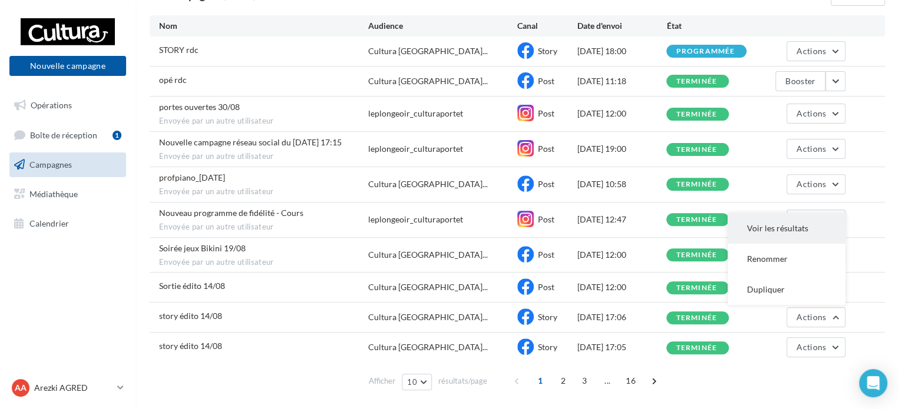
click at [767, 233] on button "Voir les résultats" at bounding box center [786, 228] width 118 height 31
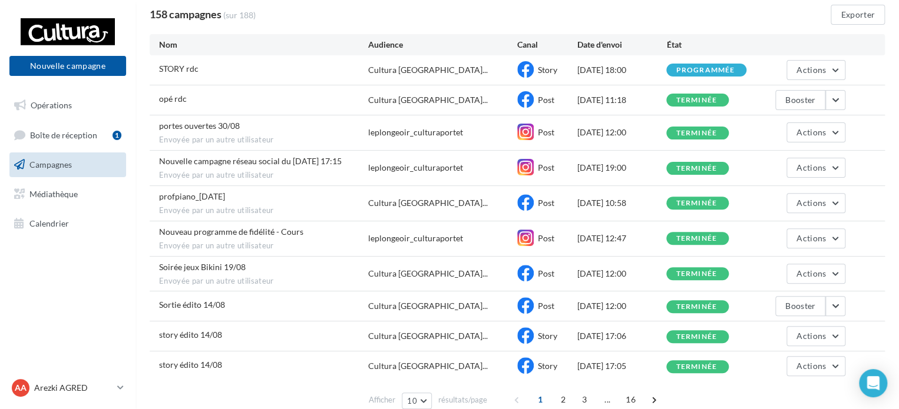
scroll to position [117, 0]
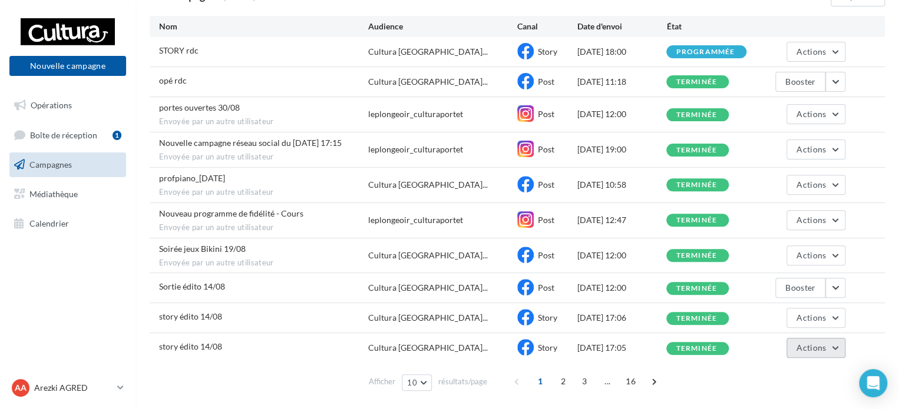
click at [835, 352] on button "Actions" at bounding box center [815, 348] width 59 height 20
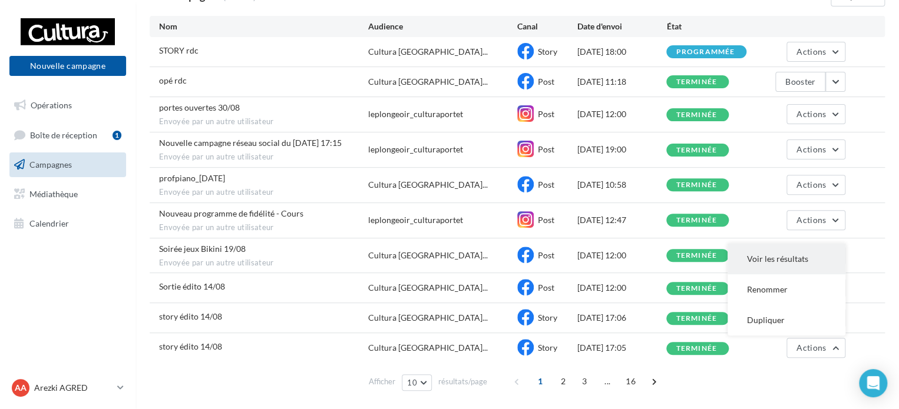
click at [757, 258] on button "Voir les résultats" at bounding box center [786, 259] width 118 height 31
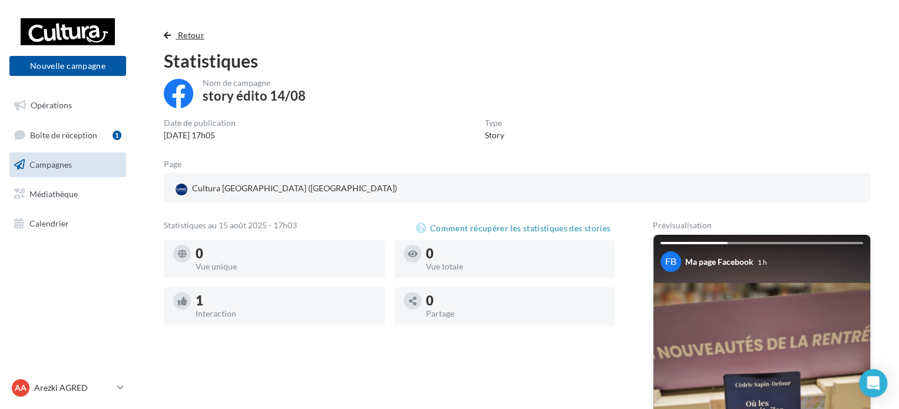
click at [180, 35] on span "Retour" at bounding box center [191, 35] width 27 height 10
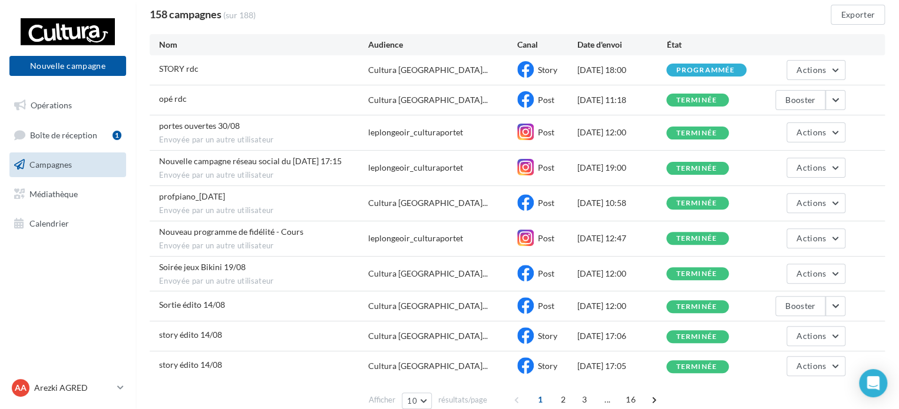
scroll to position [117, 0]
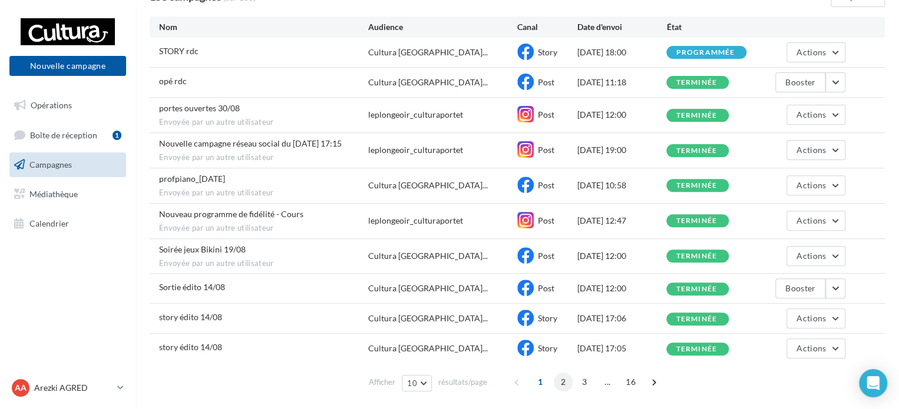
click at [558, 382] on span "2" at bounding box center [563, 382] width 19 height 19
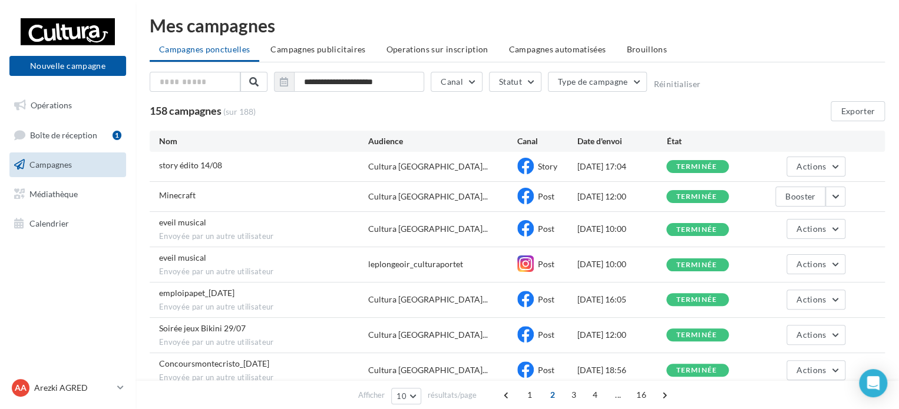
scroll to position [0, 0]
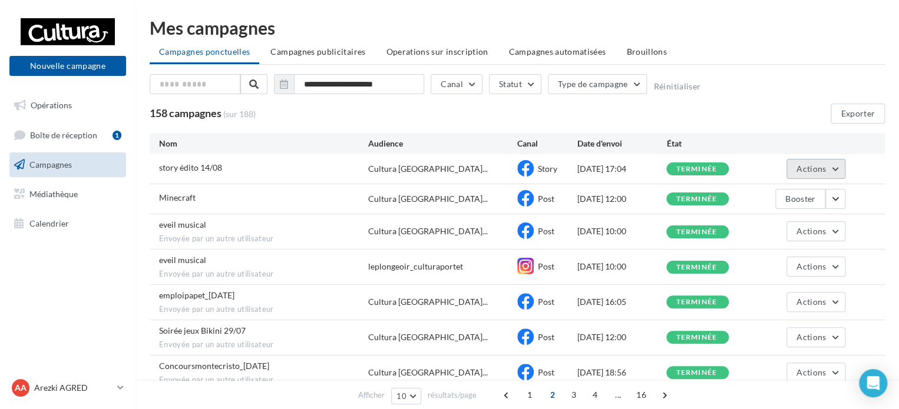
click at [841, 170] on button "Actions" at bounding box center [815, 169] width 59 height 20
click at [778, 200] on button "Voir les résultats" at bounding box center [786, 196] width 118 height 31
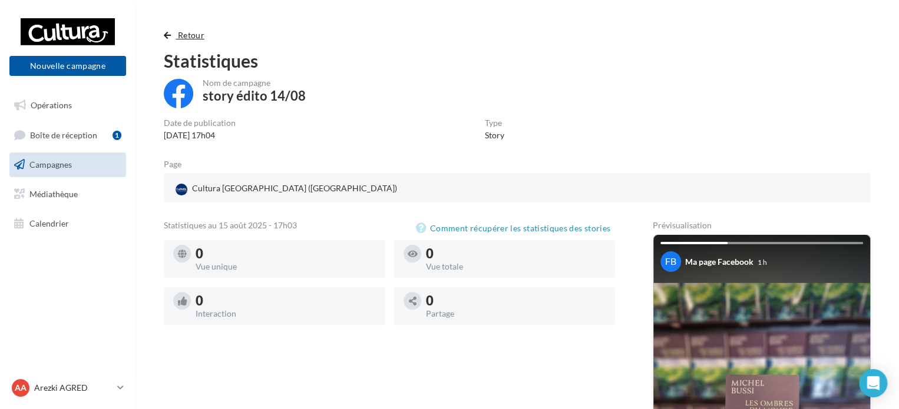
click at [165, 28] on button "Retour" at bounding box center [186, 35] width 45 height 14
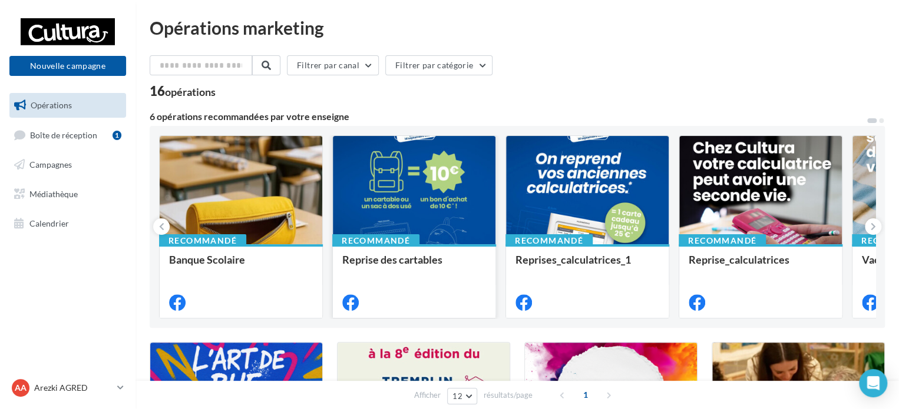
scroll to position [177, 0]
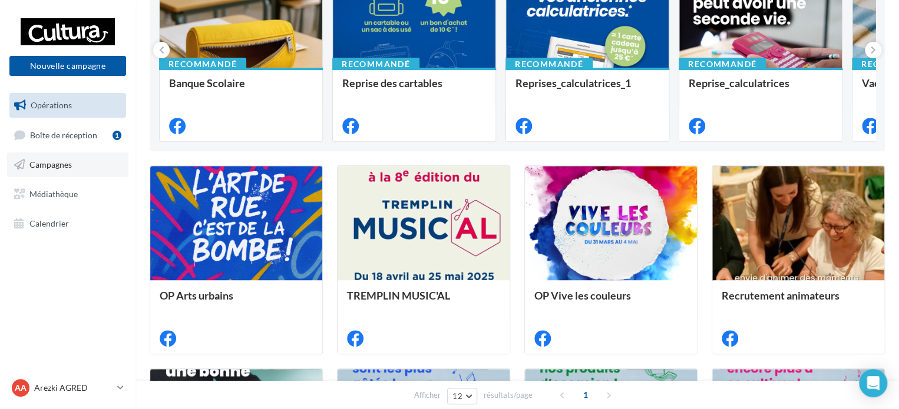
click at [53, 170] on link "Campagnes" at bounding box center [67, 165] width 121 height 25
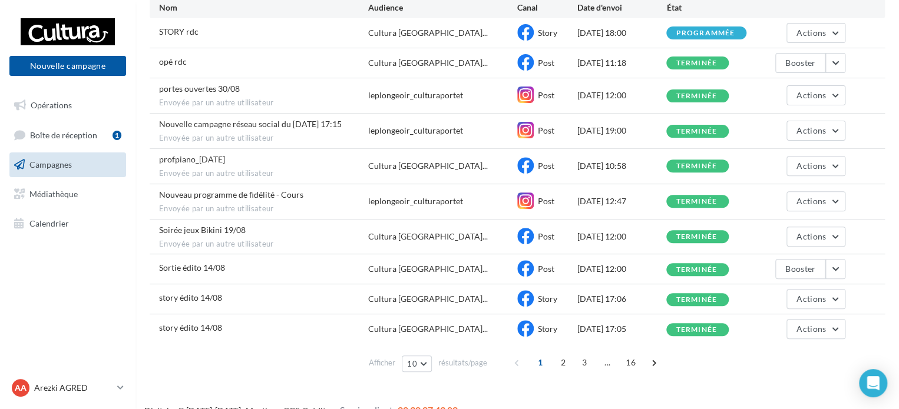
scroll to position [152, 0]
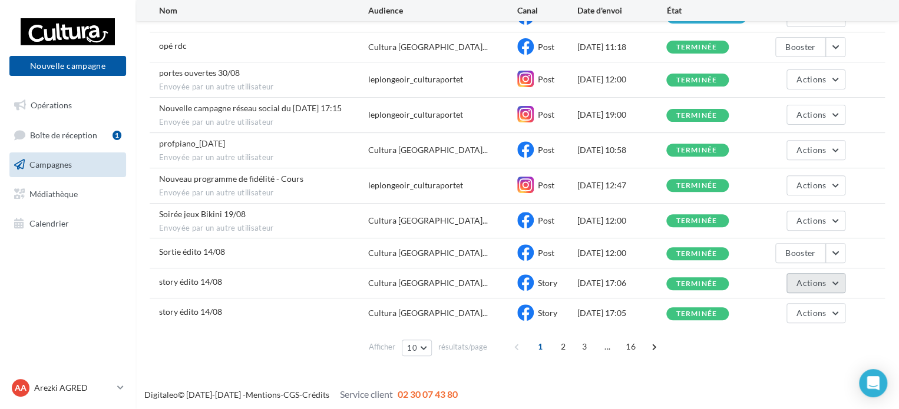
click at [831, 282] on button "Actions" at bounding box center [815, 283] width 59 height 20
click at [765, 316] on button "Voir les résultats" at bounding box center [786, 311] width 118 height 31
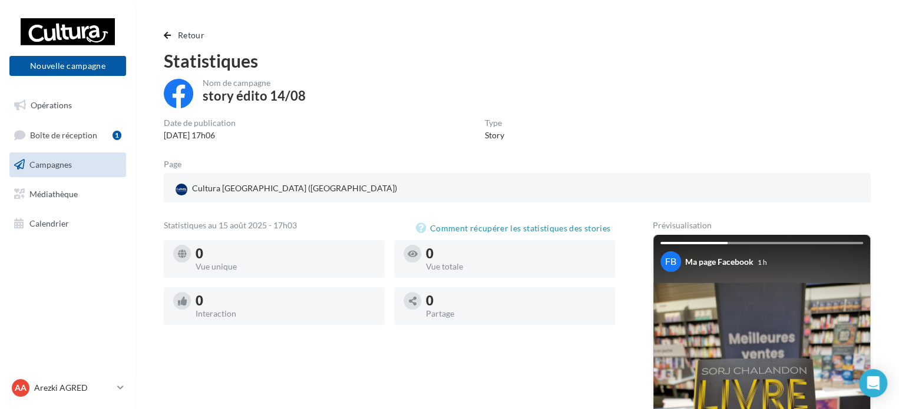
click at [92, 172] on link "Campagnes" at bounding box center [67, 165] width 121 height 25
